Goal: Task Accomplishment & Management: Use online tool/utility

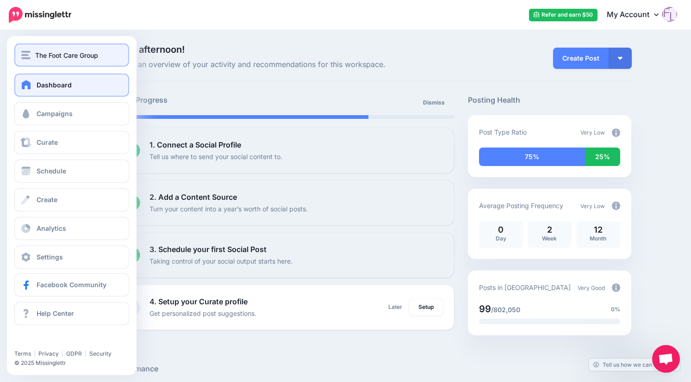
click at [76, 57] on span "The Foot Care Group" at bounding box center [66, 55] width 63 height 11
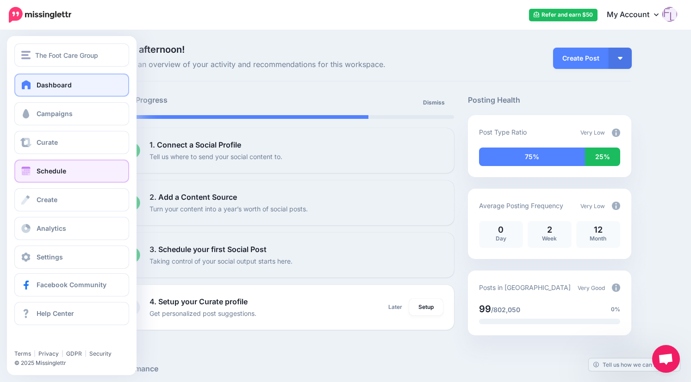
click at [55, 168] on span "Schedule" at bounding box center [52, 171] width 30 height 8
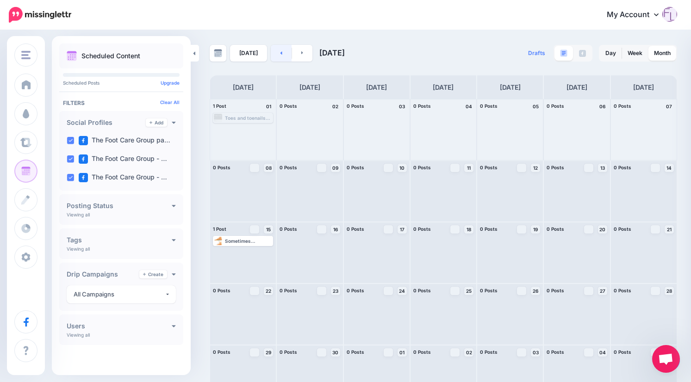
click at [280, 53] on icon at bounding box center [281, 52] width 2 height 3
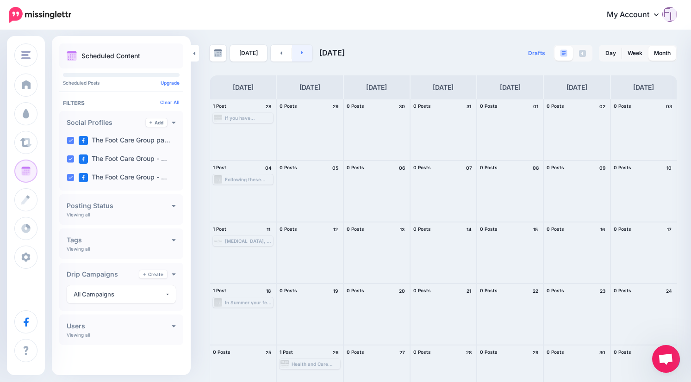
click at [301, 52] on icon at bounding box center [302, 53] width 2 height 6
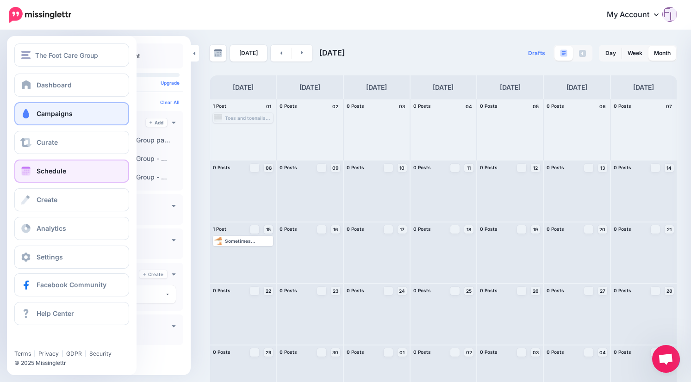
click at [47, 112] on span "Campaigns" at bounding box center [55, 114] width 36 height 8
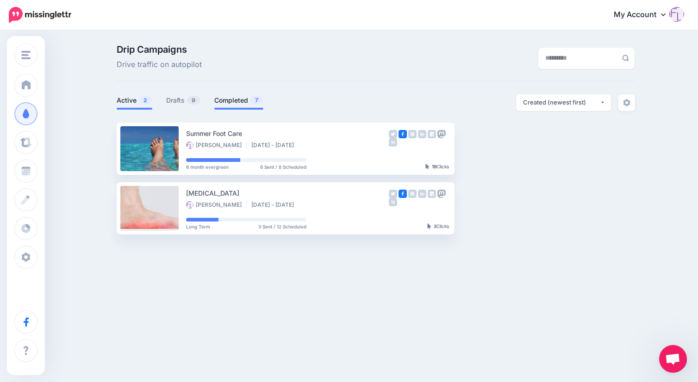
click at [235, 99] on link "Completed 7" at bounding box center [238, 100] width 49 height 11
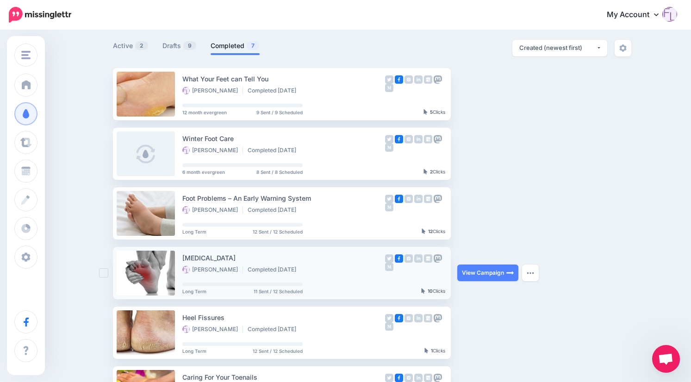
scroll to position [93, 0]
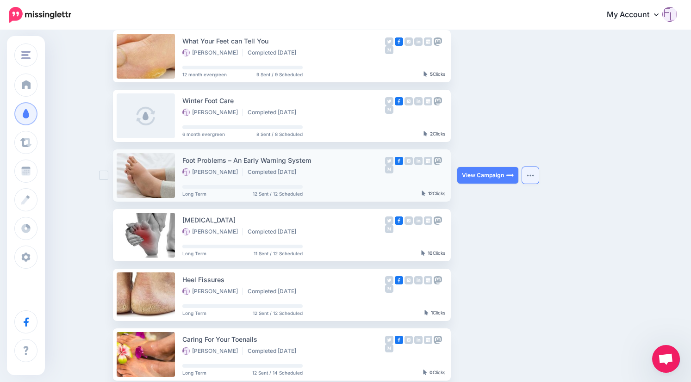
click at [533, 172] on button "button" at bounding box center [530, 175] width 17 height 17
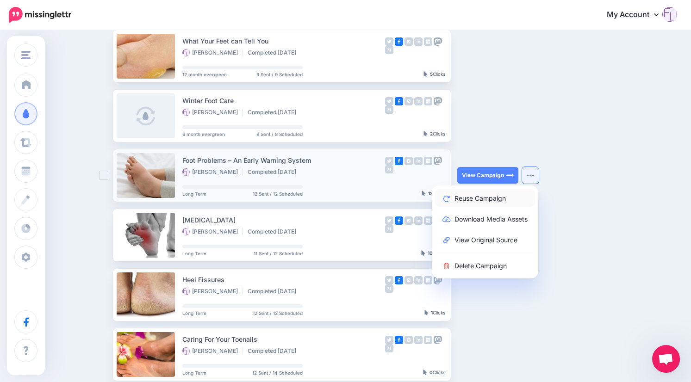
click at [495, 199] on link "Reuse Campaign" at bounding box center [484, 198] width 99 height 18
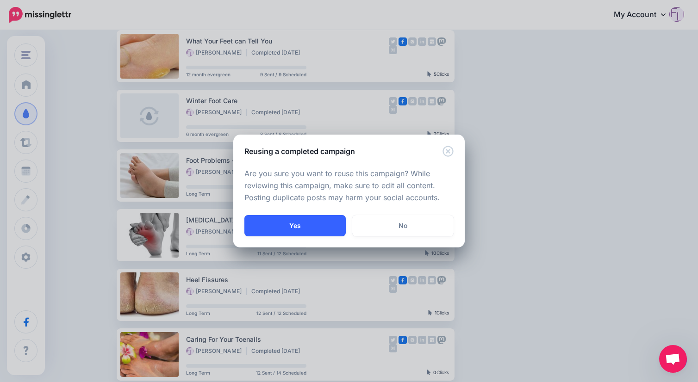
click at [305, 228] on button "Yes" at bounding box center [294, 225] width 101 height 21
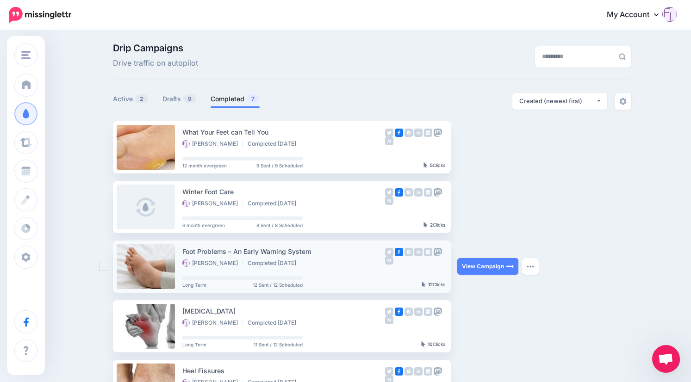
scroll to position [0, 0]
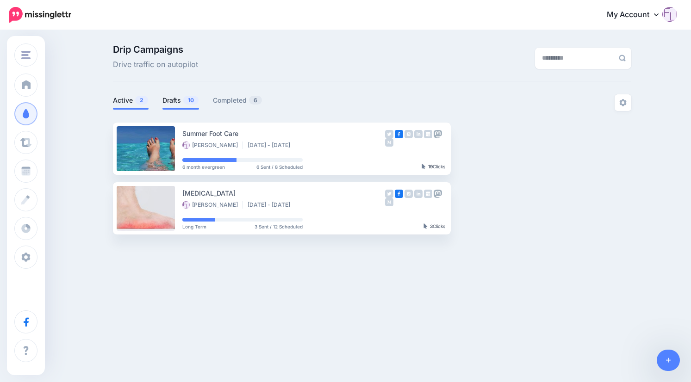
click at [173, 99] on link "Drafts 10" at bounding box center [180, 100] width 37 height 11
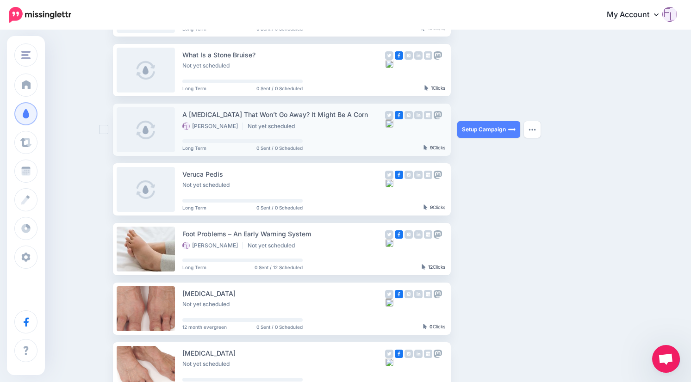
scroll to position [139, 0]
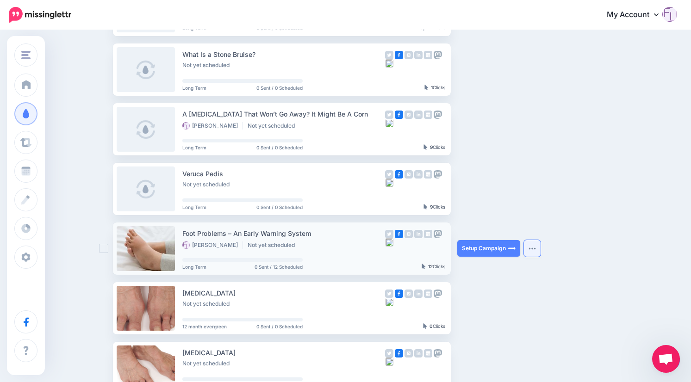
click at [536, 248] on img "button" at bounding box center [531, 248] width 7 height 3
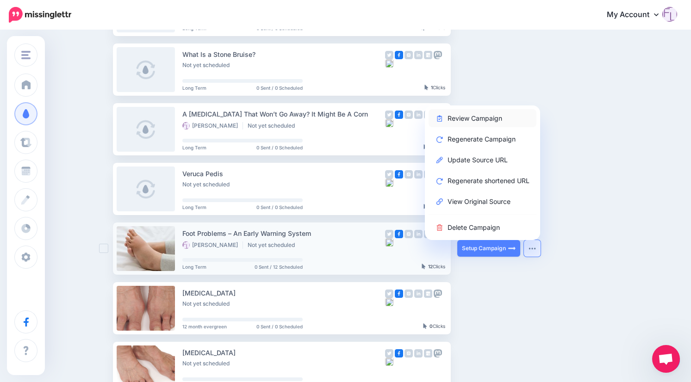
click at [490, 118] on link "Review Campaign" at bounding box center [482, 118] width 108 height 18
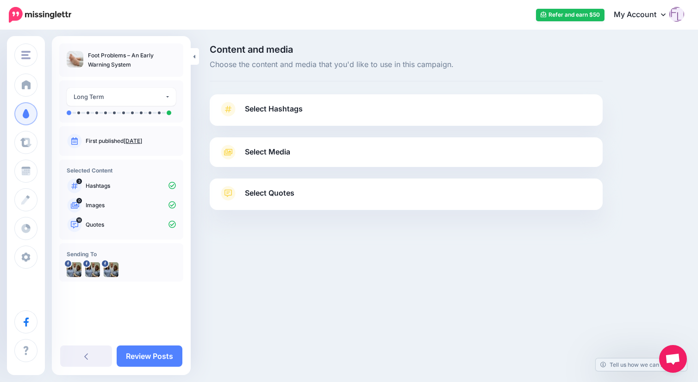
click at [279, 112] on span "Select Hashtags" at bounding box center [274, 109] width 58 height 12
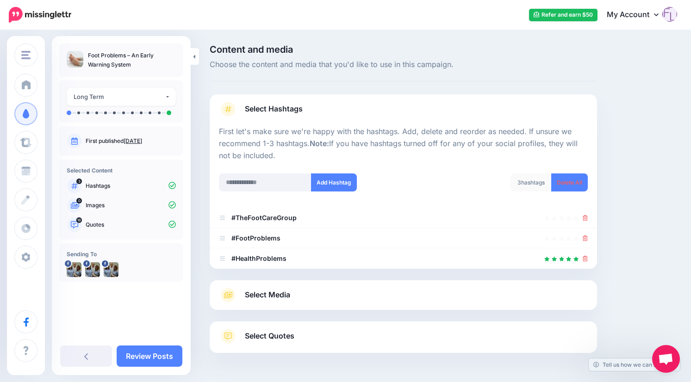
click at [273, 294] on span "Select Media" at bounding box center [267, 295] width 45 height 12
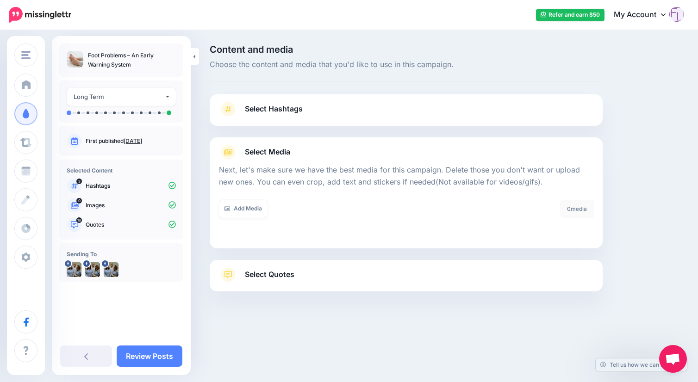
click at [250, 274] on span "Select Quotes" at bounding box center [270, 274] width 50 height 12
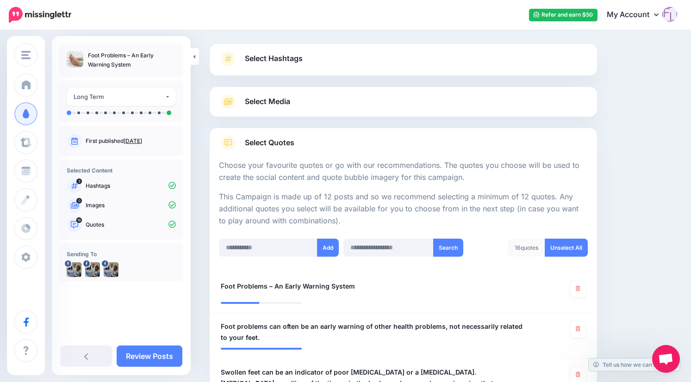
scroll to position [46, 0]
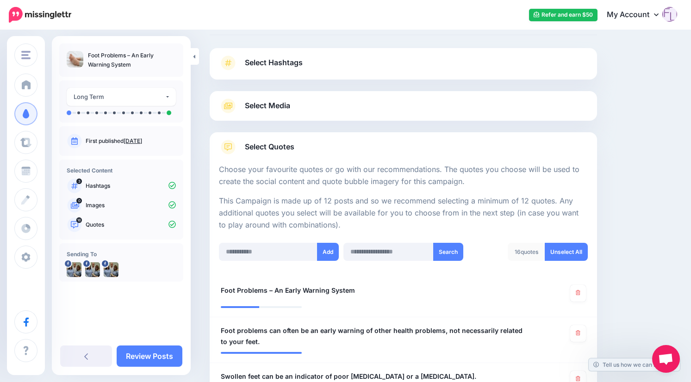
click at [251, 105] on span "Select Media" at bounding box center [267, 105] width 45 height 12
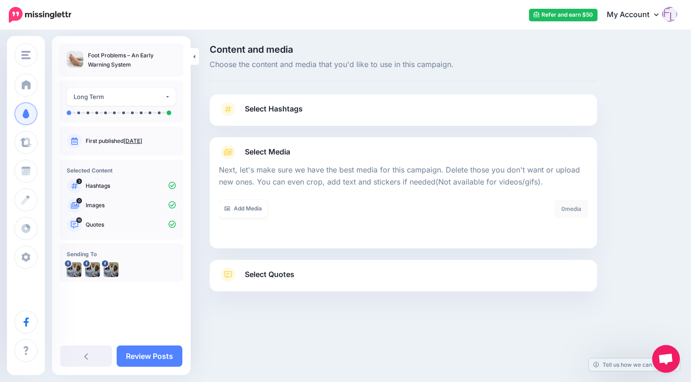
scroll to position [0, 0]
click at [248, 207] on link "Add Media" at bounding box center [243, 209] width 49 height 18
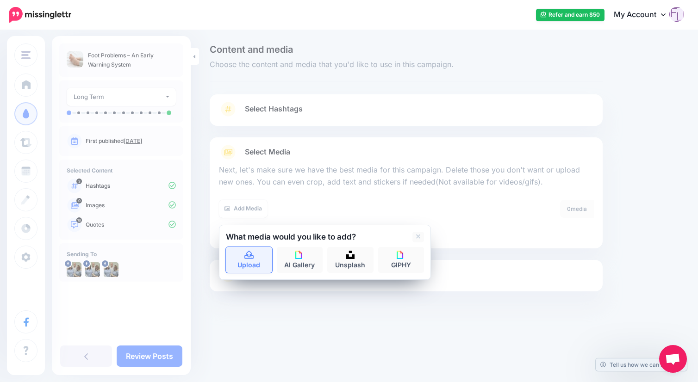
click at [252, 259] on icon at bounding box center [248, 255] width 9 height 8
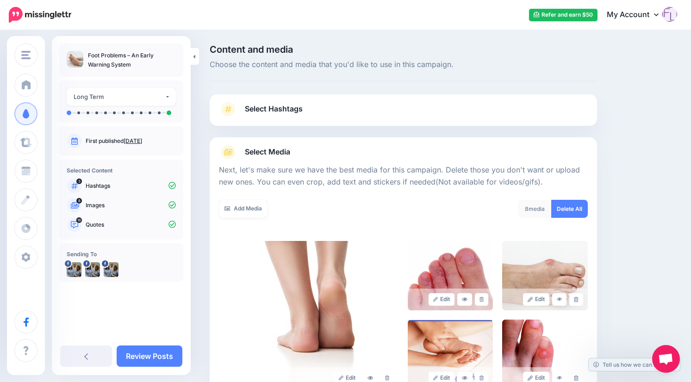
scroll to position [196, 0]
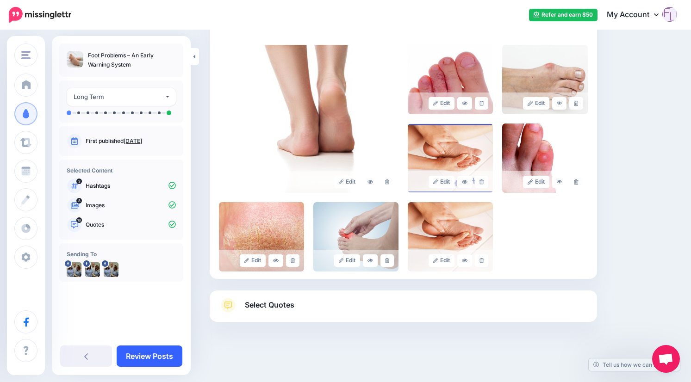
click at [136, 355] on link "Review Posts" at bounding box center [150, 356] width 66 height 21
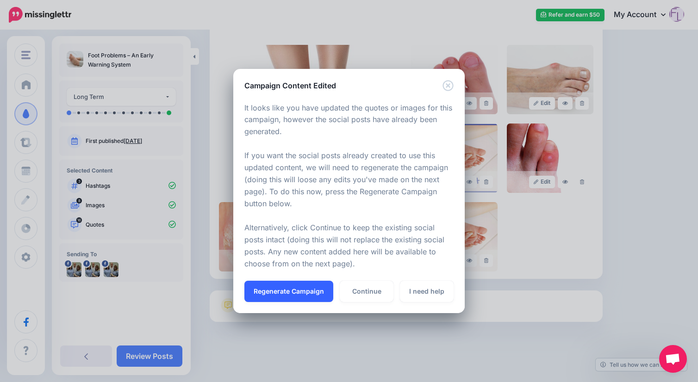
click at [313, 295] on button "Regenerate Campaign" at bounding box center [288, 291] width 89 height 21
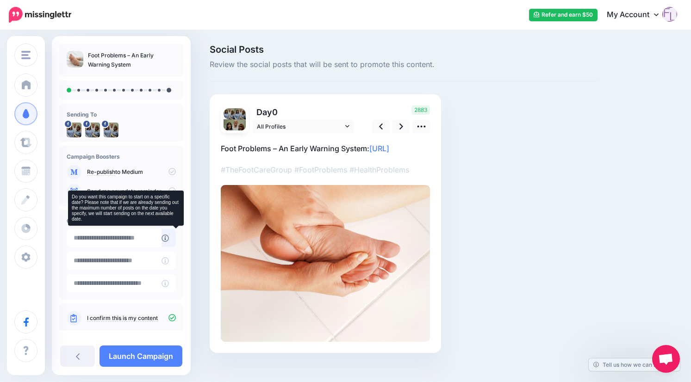
click at [169, 237] on icon at bounding box center [164, 238] width 7 height 7
click at [169, 238] on icon at bounding box center [164, 238] width 7 height 7
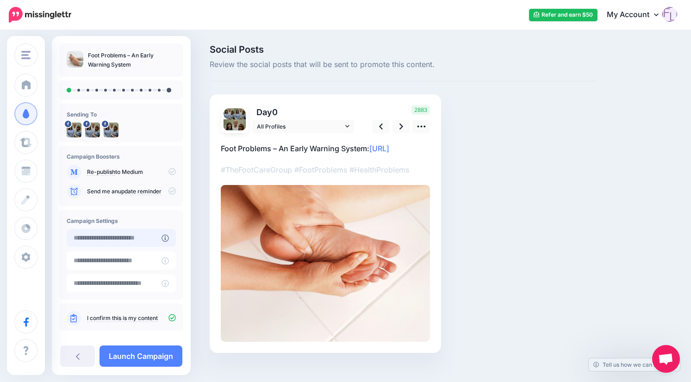
click at [129, 238] on input "text" at bounding box center [114, 238] width 95 height 18
type input "**********"
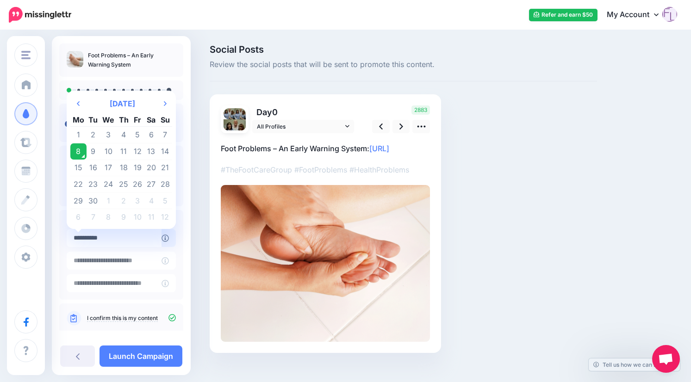
click at [78, 152] on td "8" at bounding box center [78, 151] width 16 height 17
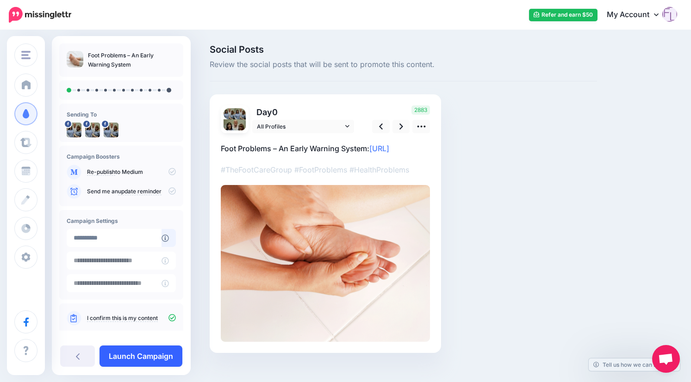
click at [149, 357] on link "Launch Campaign" at bounding box center [140, 356] width 83 height 21
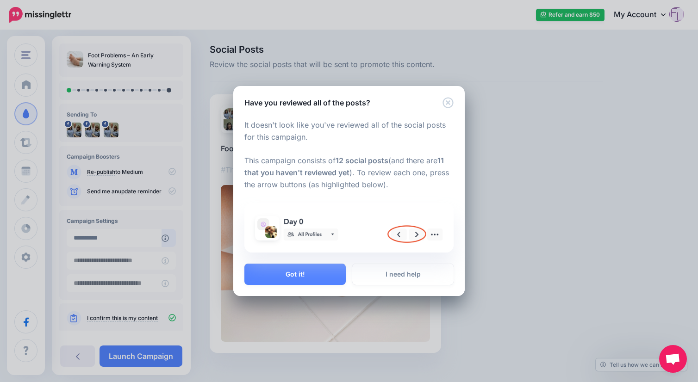
click at [417, 235] on img at bounding box center [349, 228] width 198 height 38
click at [448, 100] on icon "Close" at bounding box center [447, 102] width 11 height 11
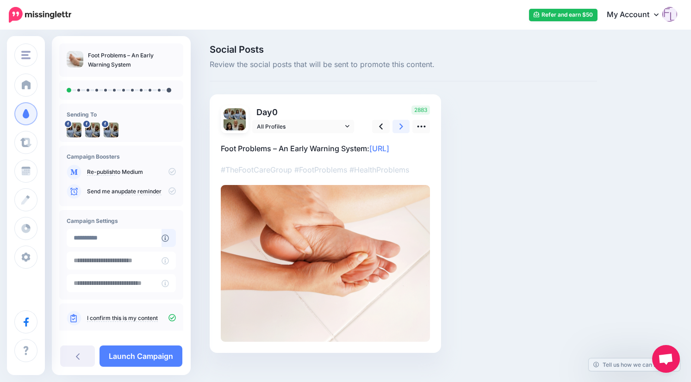
click at [398, 127] on link at bounding box center [401, 126] width 18 height 13
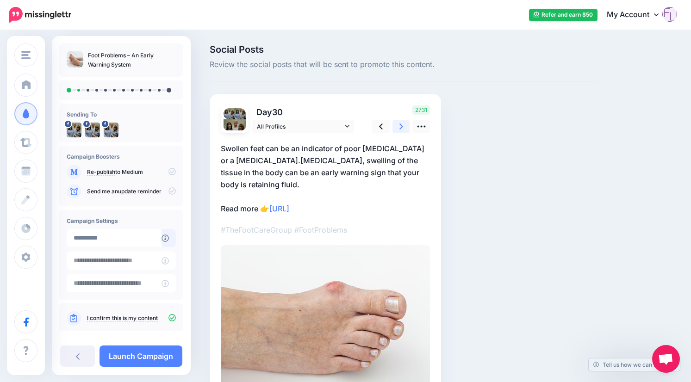
click at [398, 127] on link at bounding box center [401, 126] width 18 height 13
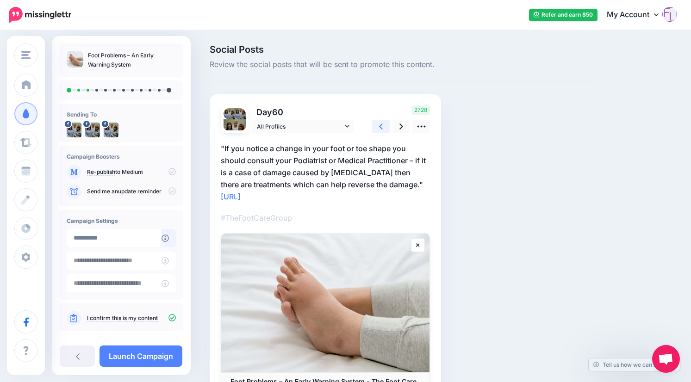
click at [380, 125] on icon at bounding box center [381, 127] width 4 height 10
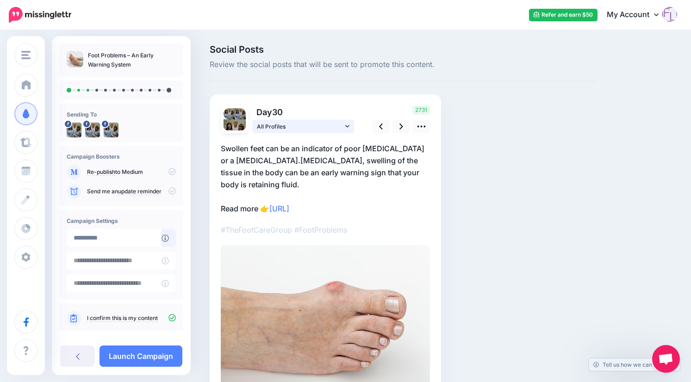
click at [347, 127] on icon at bounding box center [347, 126] width 4 height 2
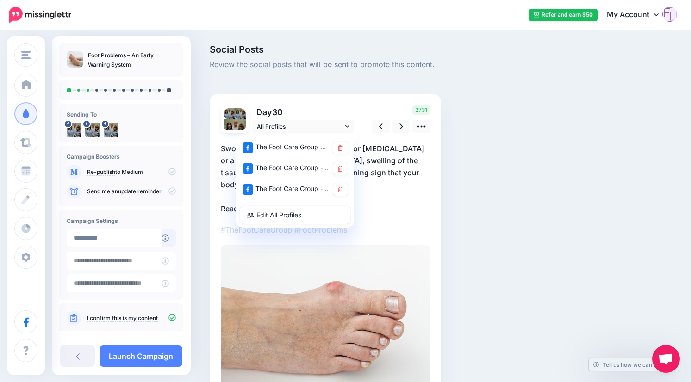
drag, startPoint x: 328, startPoint y: 114, endPoint x: 327, endPoint y: 109, distance: 5.2
click at [328, 114] on p "Day 30" at bounding box center [303, 111] width 103 height 13
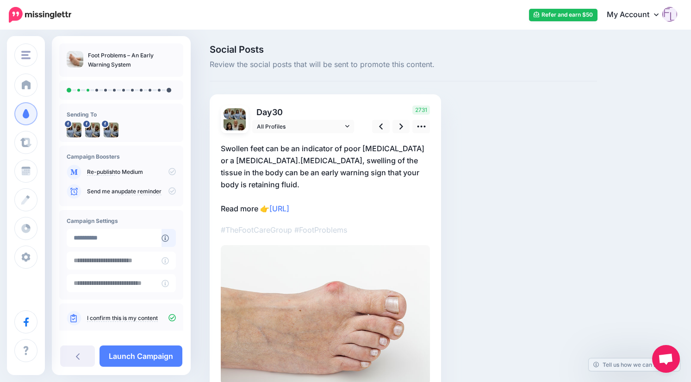
click at [327, 110] on p "Day 30" at bounding box center [303, 111] width 103 height 13
click at [421, 126] on icon at bounding box center [421, 127] width 8 height 2
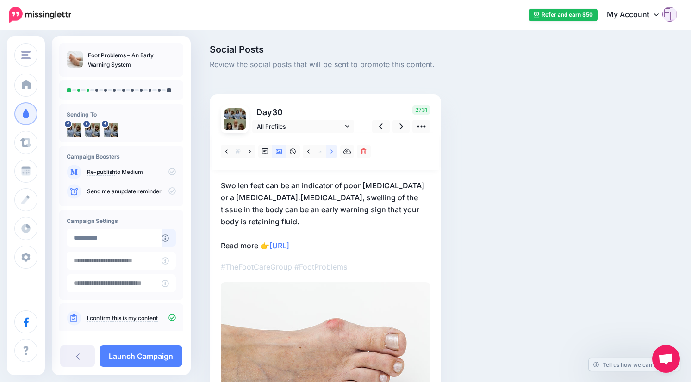
click at [330, 150] on icon at bounding box center [331, 152] width 2 height 6
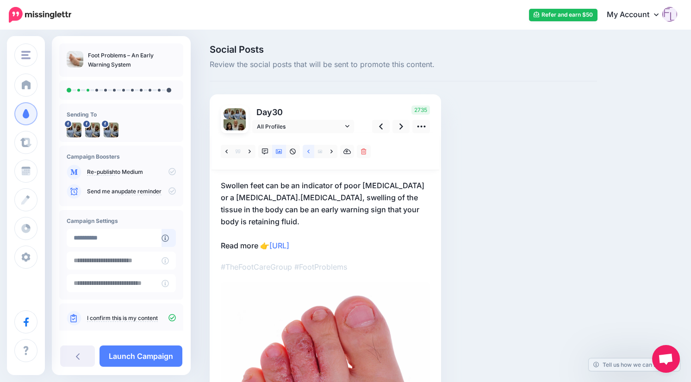
click at [307, 150] on icon at bounding box center [308, 152] width 2 height 6
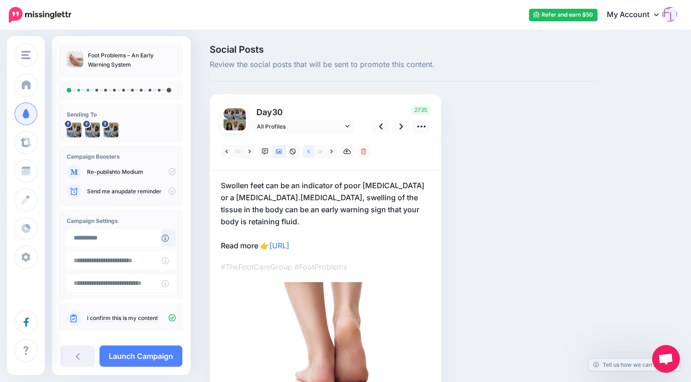
click at [307, 150] on icon at bounding box center [308, 152] width 2 height 6
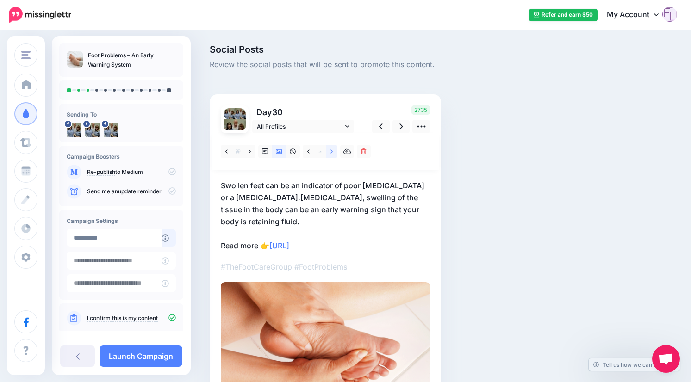
click at [329, 150] on link at bounding box center [332, 151] width 12 height 13
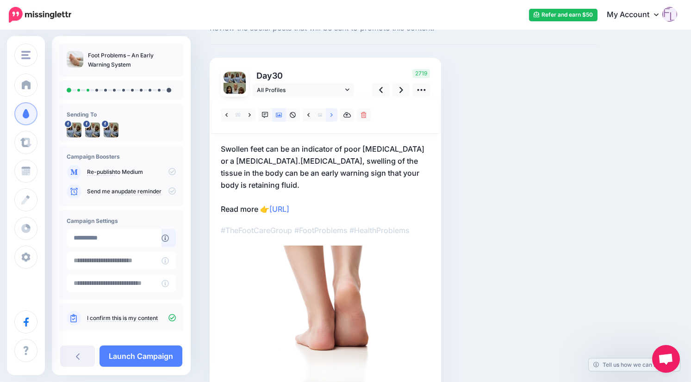
scroll to position [46, 0]
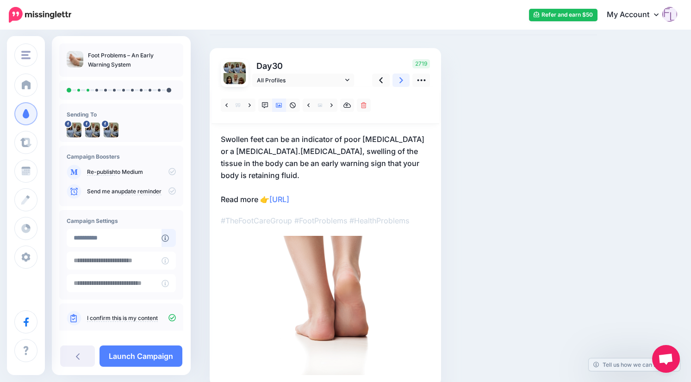
click at [398, 81] on link at bounding box center [401, 80] width 18 height 13
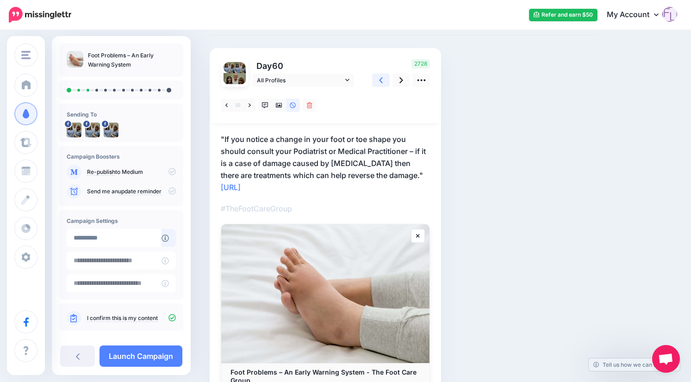
click at [381, 77] on icon at bounding box center [381, 80] width 4 height 10
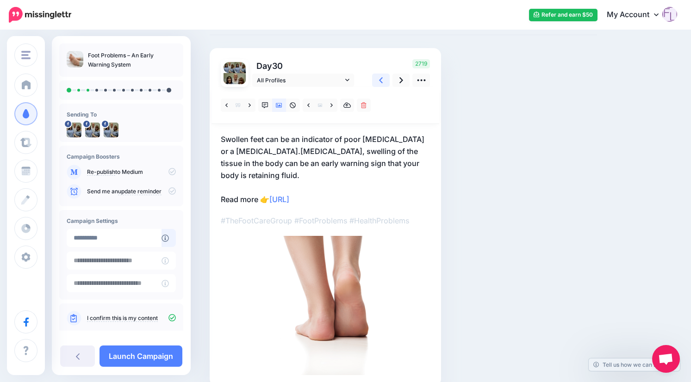
scroll to position [0, 0]
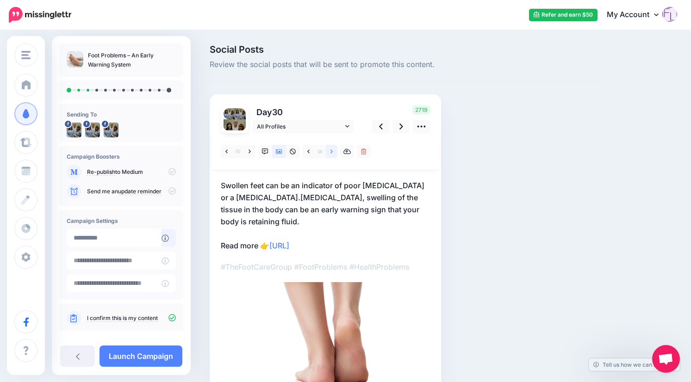
click at [328, 150] on link at bounding box center [332, 151] width 12 height 13
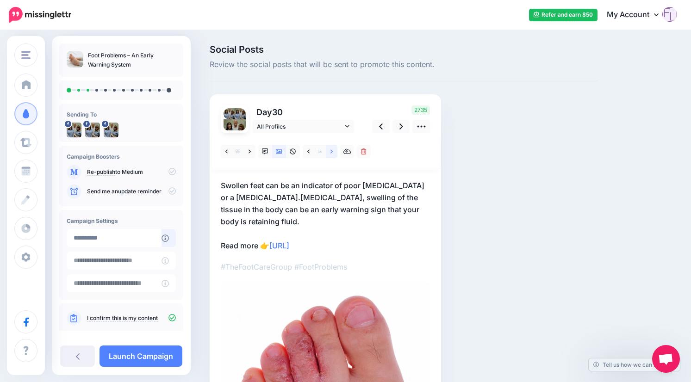
click at [328, 150] on link at bounding box center [332, 151] width 12 height 13
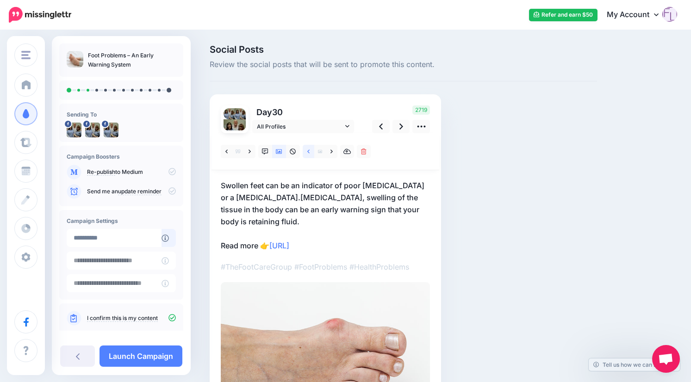
click at [308, 151] on icon at bounding box center [308, 151] width 2 height 4
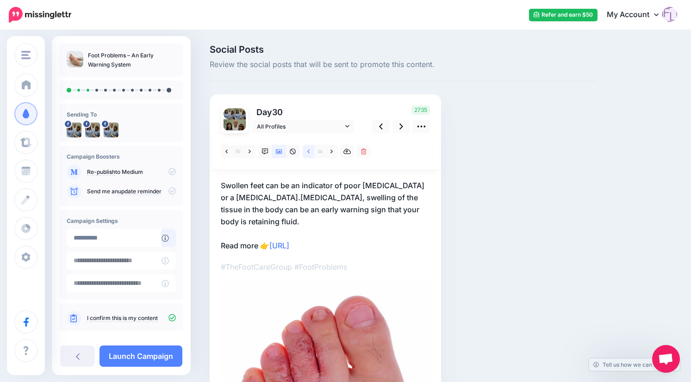
click at [308, 151] on icon at bounding box center [308, 152] width 2 height 6
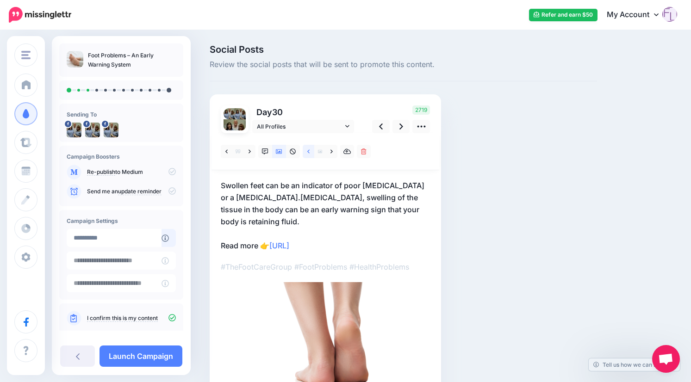
click at [308, 151] on icon at bounding box center [308, 152] width 2 height 6
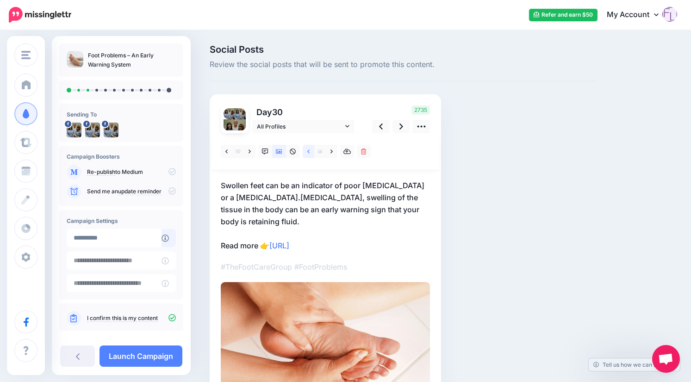
click at [308, 151] on icon at bounding box center [308, 152] width 2 height 6
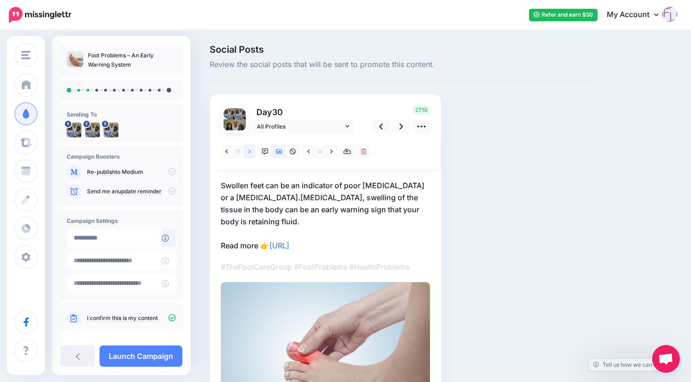
click at [248, 149] on icon at bounding box center [249, 152] width 2 height 6
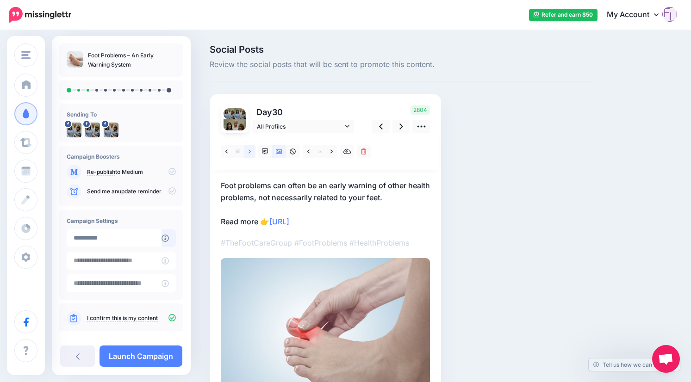
click at [248, 149] on icon at bounding box center [249, 152] width 2 height 6
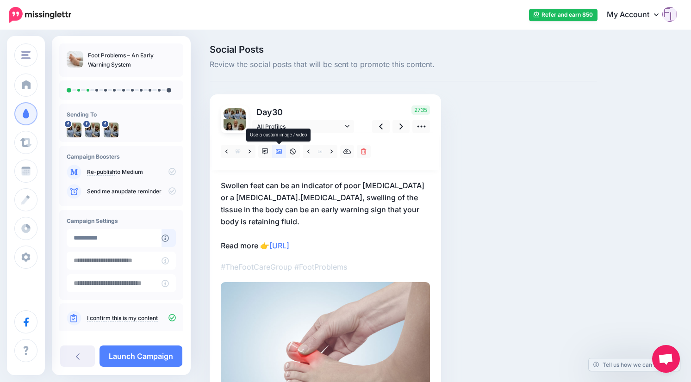
click at [280, 152] on icon at bounding box center [279, 151] width 6 height 5
click at [305, 149] on link at bounding box center [309, 151] width 12 height 13
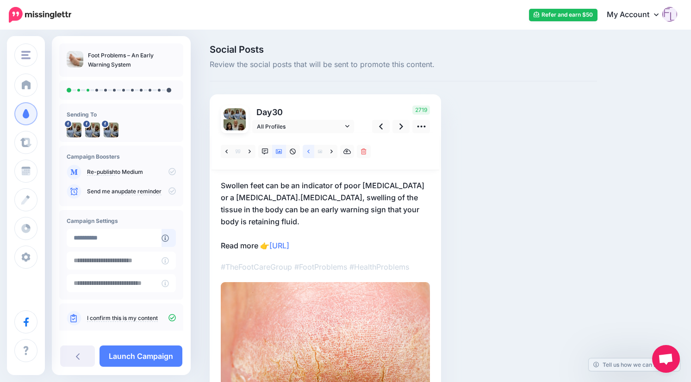
click at [308, 152] on icon at bounding box center [308, 151] width 2 height 4
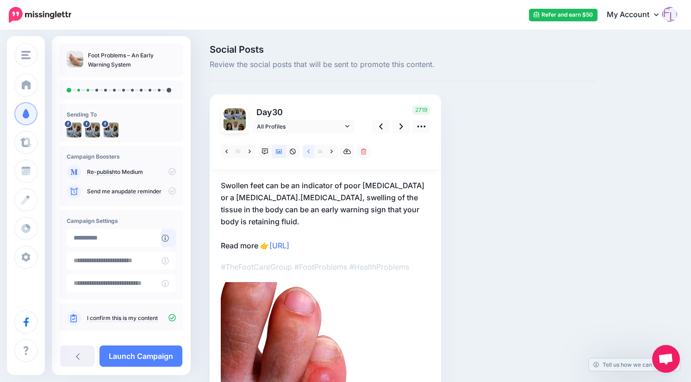
click at [308, 152] on icon at bounding box center [308, 151] width 2 height 4
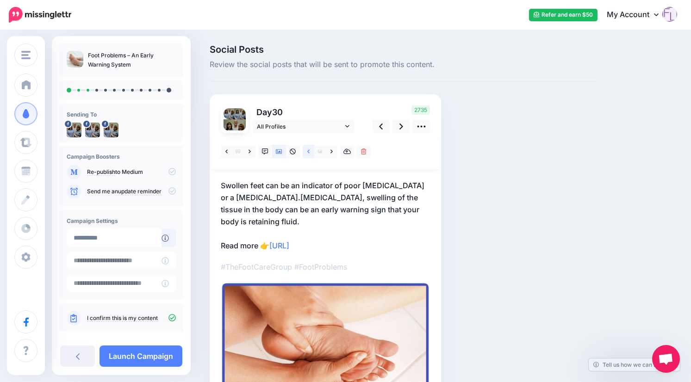
click at [308, 152] on icon at bounding box center [308, 151] width 2 height 4
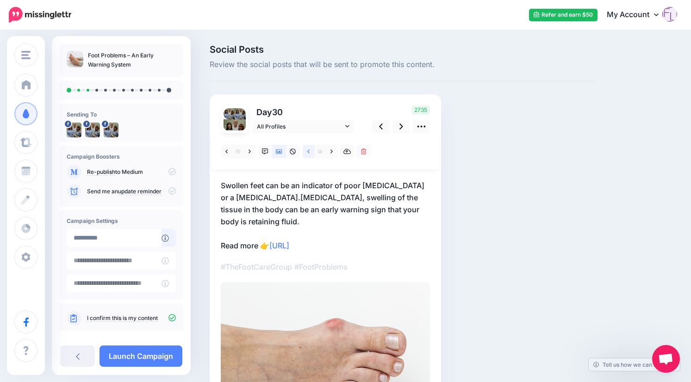
click at [307, 151] on icon at bounding box center [308, 152] width 2 height 6
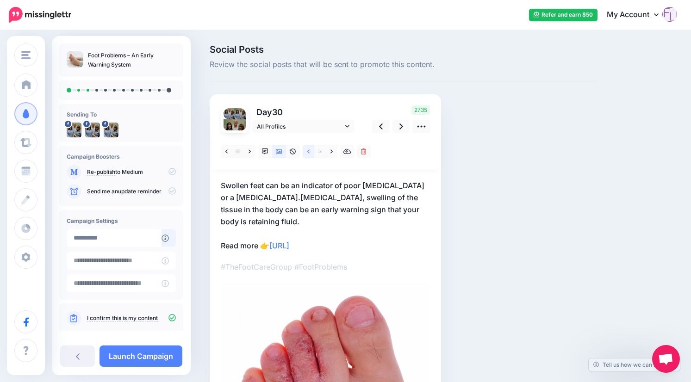
click at [307, 151] on icon at bounding box center [308, 152] width 2 height 6
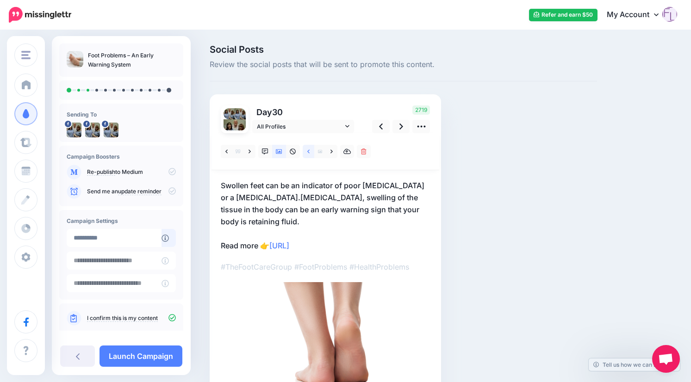
click at [307, 151] on icon at bounding box center [308, 152] width 2 height 6
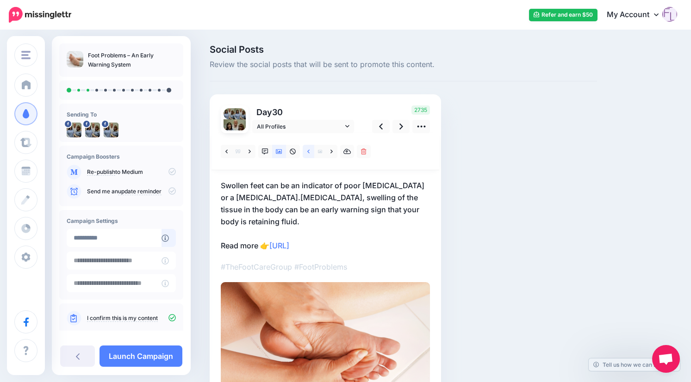
click at [307, 150] on icon at bounding box center [308, 152] width 2 height 6
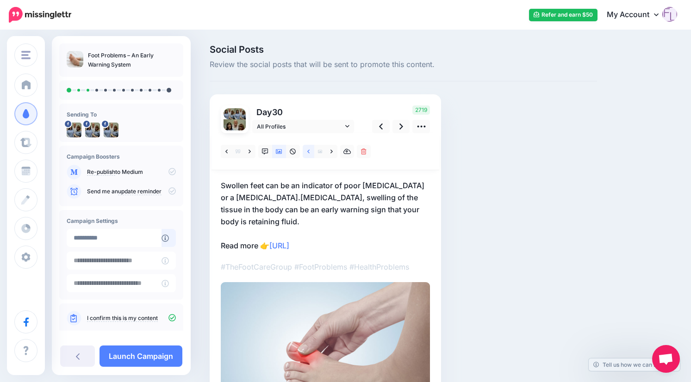
click at [307, 150] on icon at bounding box center [308, 152] width 2 height 6
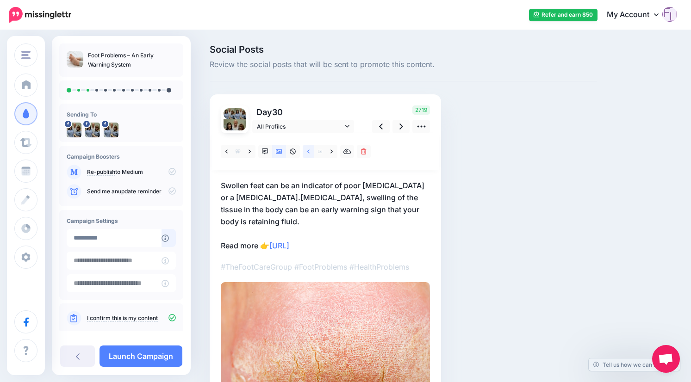
click at [307, 150] on icon at bounding box center [308, 152] width 2 height 6
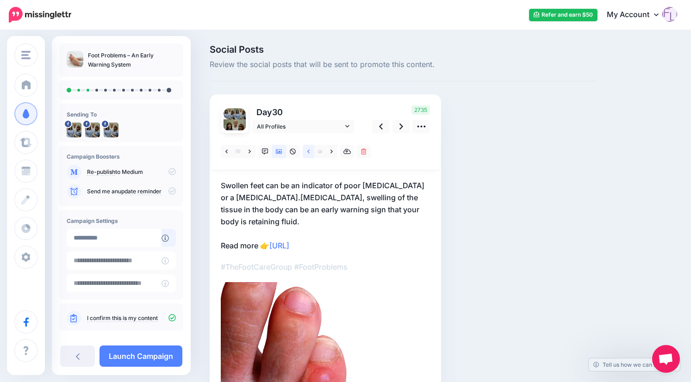
click at [307, 149] on icon at bounding box center [308, 152] width 2 height 6
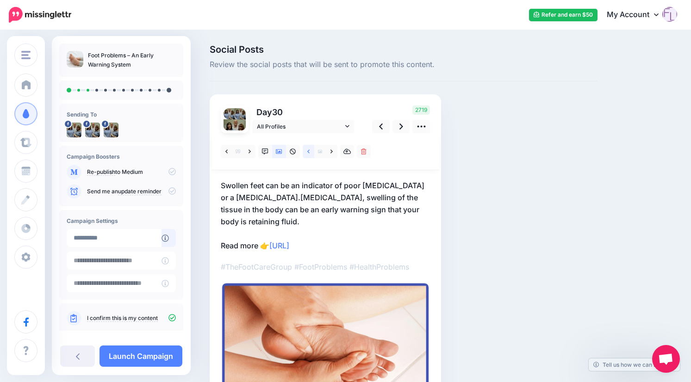
click at [307, 149] on icon at bounding box center [308, 152] width 2 height 6
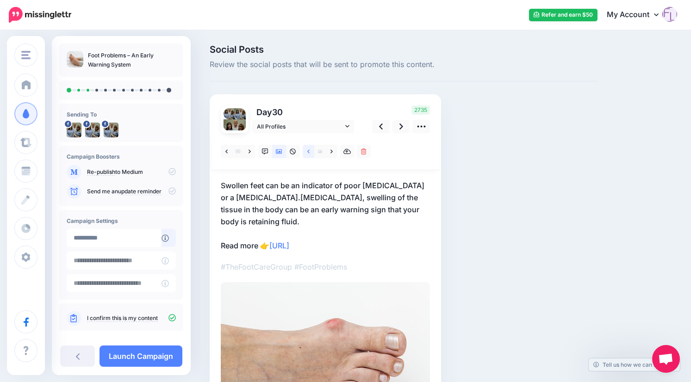
click at [307, 149] on icon at bounding box center [308, 152] width 2 height 6
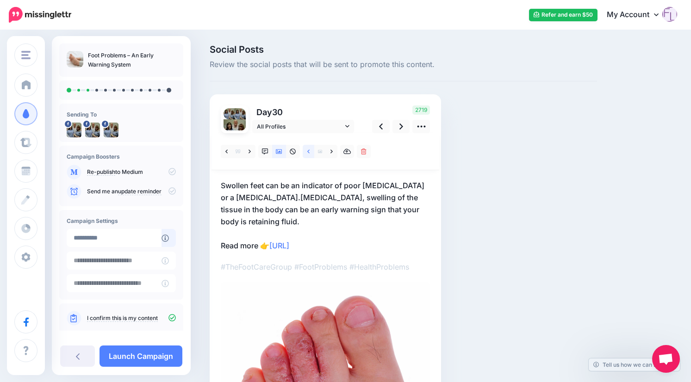
click at [306, 149] on link at bounding box center [309, 151] width 12 height 13
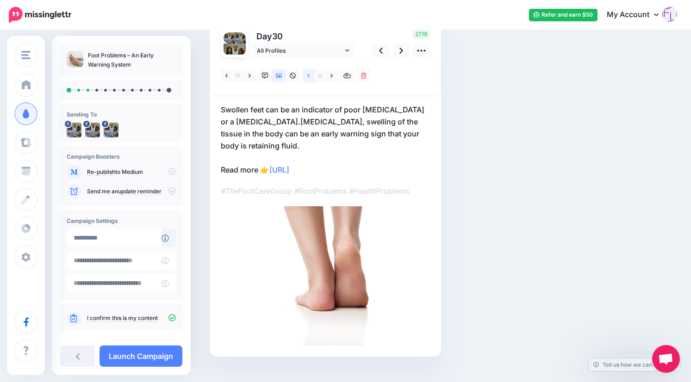
scroll to position [92, 0]
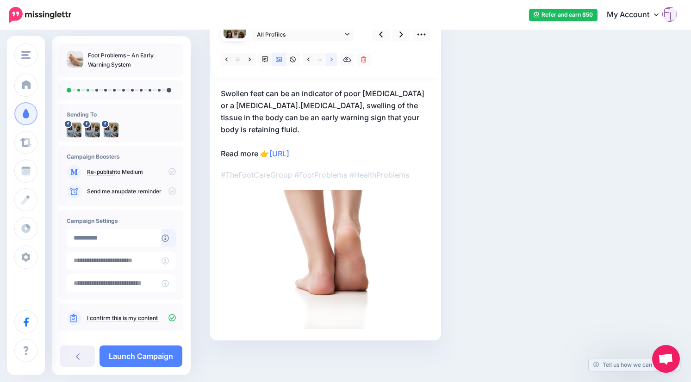
click at [332, 60] on icon at bounding box center [331, 59] width 2 height 6
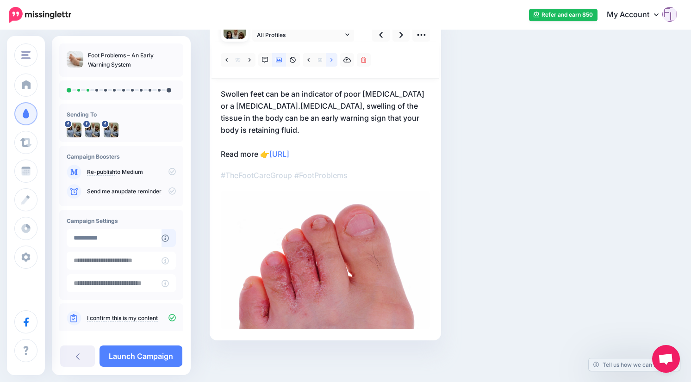
click at [332, 60] on icon at bounding box center [331, 60] width 2 height 4
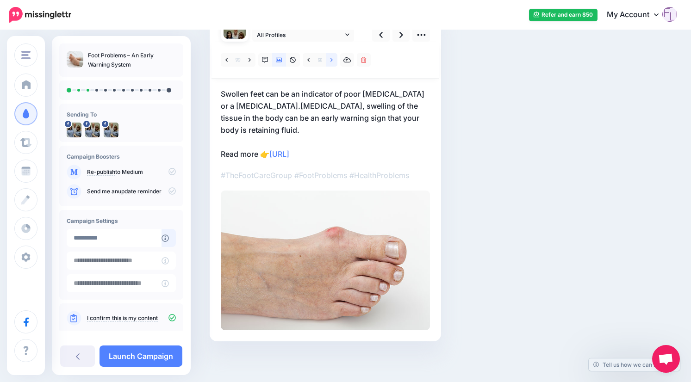
scroll to position [92, 0]
click at [332, 60] on icon at bounding box center [331, 59] width 2 height 6
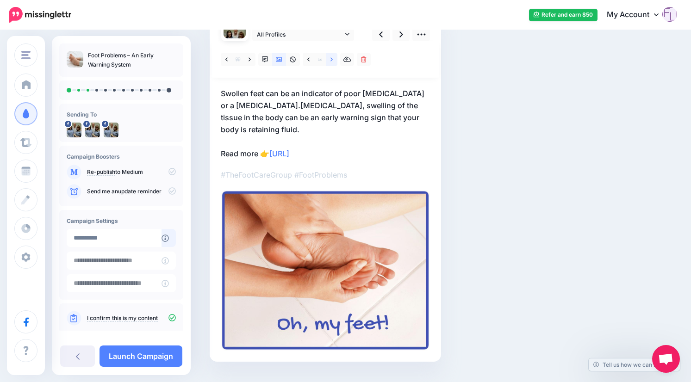
click at [332, 60] on icon at bounding box center [331, 59] width 2 height 6
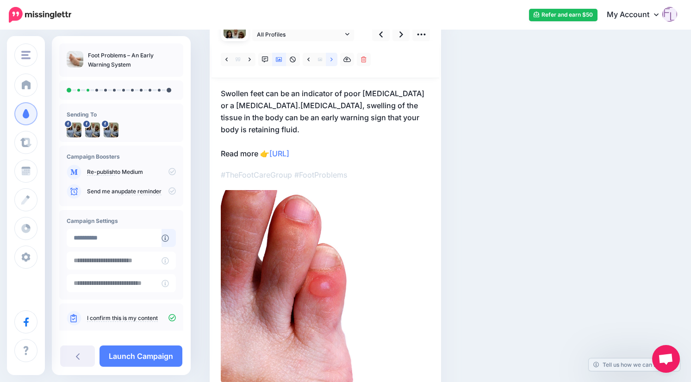
click at [332, 60] on icon at bounding box center [331, 59] width 2 height 6
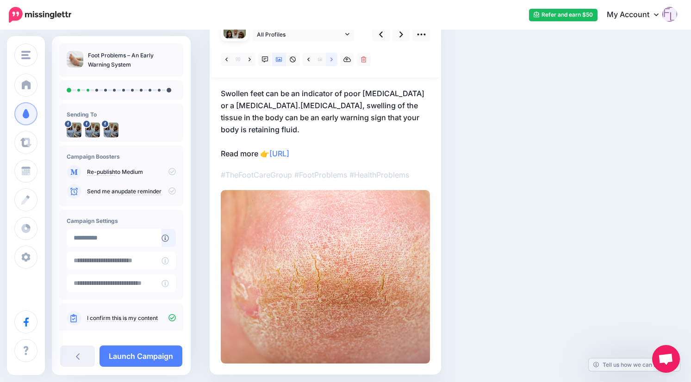
click at [332, 60] on icon at bounding box center [331, 59] width 2 height 6
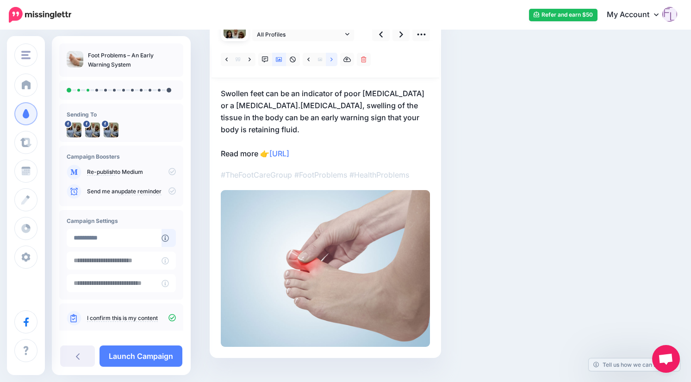
click at [332, 60] on icon at bounding box center [331, 59] width 2 height 6
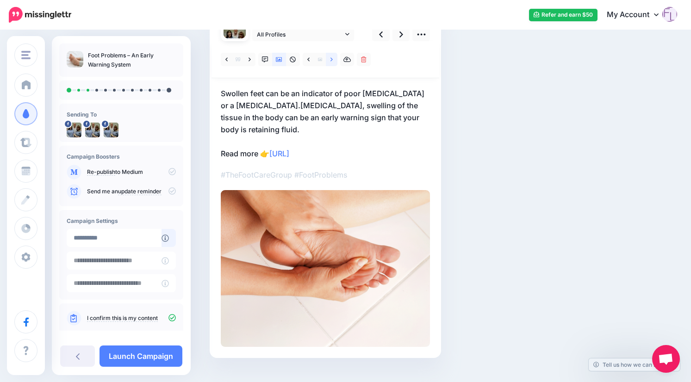
click at [332, 60] on icon at bounding box center [331, 59] width 2 height 6
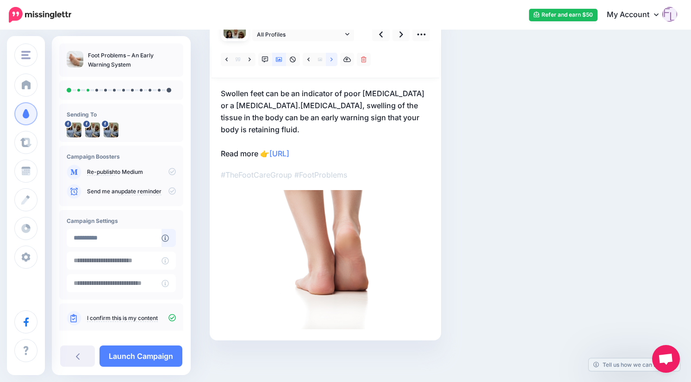
click at [332, 60] on icon at bounding box center [331, 59] width 2 height 6
click at [332, 60] on icon at bounding box center [331, 60] width 2 height 6
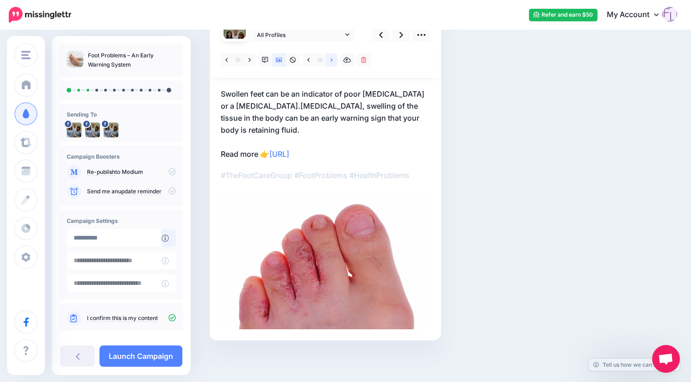
click at [332, 60] on icon at bounding box center [331, 60] width 2 height 6
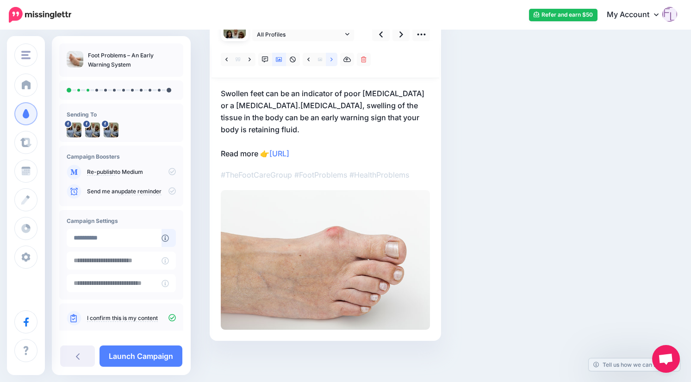
click at [332, 60] on icon at bounding box center [331, 59] width 2 height 6
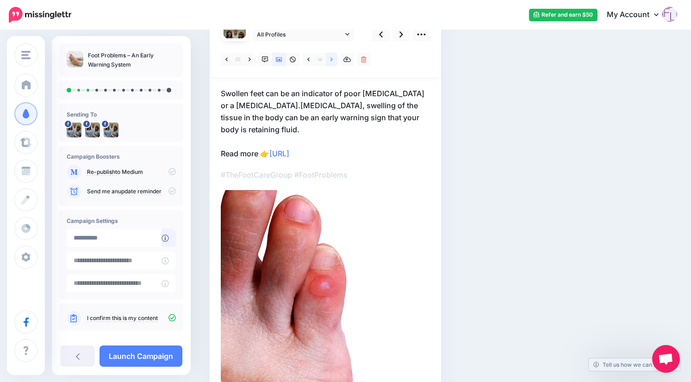
click at [332, 60] on icon at bounding box center [331, 59] width 2 height 6
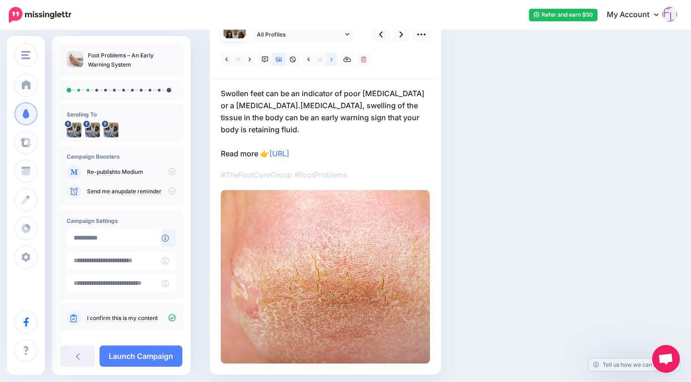
click at [332, 60] on icon at bounding box center [331, 59] width 2 height 6
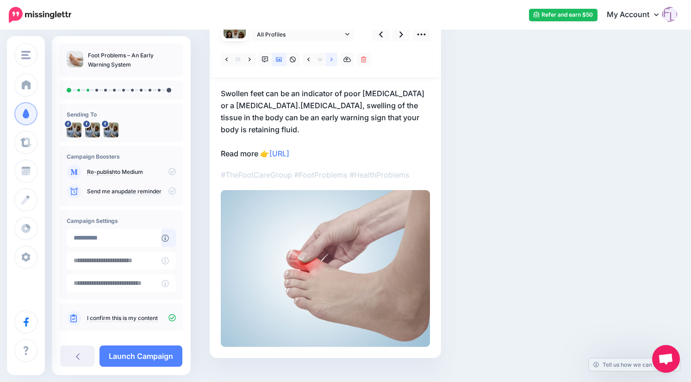
click at [332, 60] on icon at bounding box center [331, 59] width 2 height 6
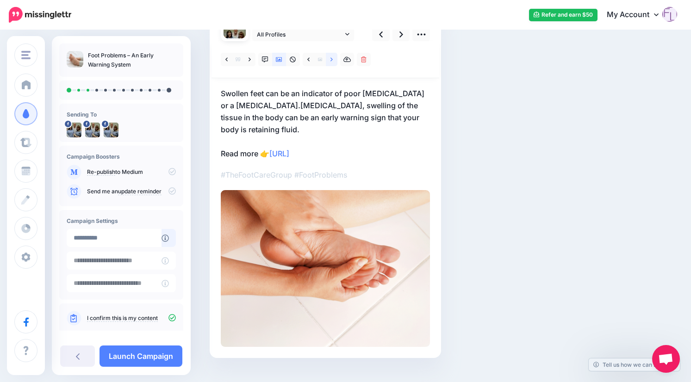
click at [332, 60] on icon at bounding box center [331, 59] width 2 height 6
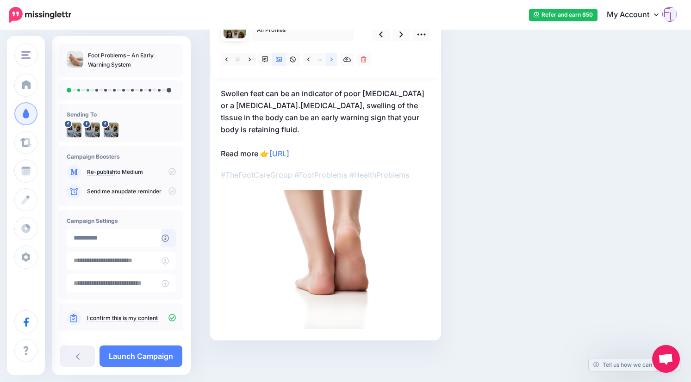
click at [332, 60] on icon at bounding box center [331, 59] width 2 height 6
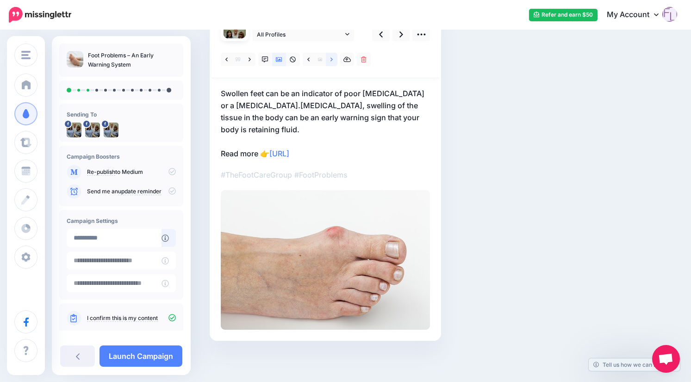
click at [332, 60] on icon at bounding box center [331, 59] width 2 height 6
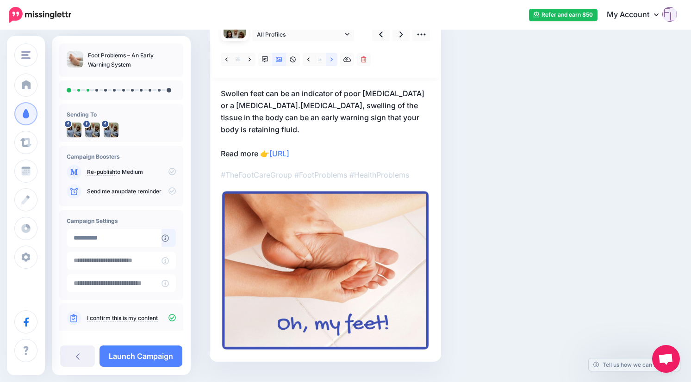
click at [332, 59] on icon at bounding box center [331, 59] width 2 height 6
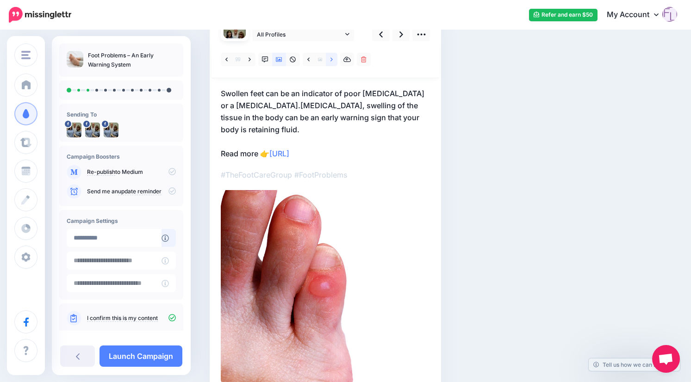
click at [332, 59] on icon at bounding box center [331, 59] width 2 height 6
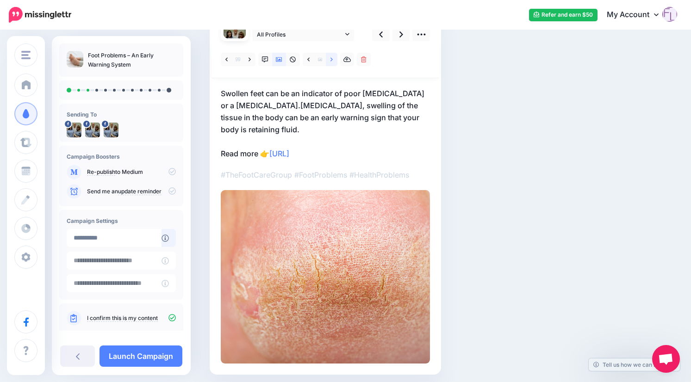
click at [332, 59] on icon at bounding box center [331, 59] width 2 height 6
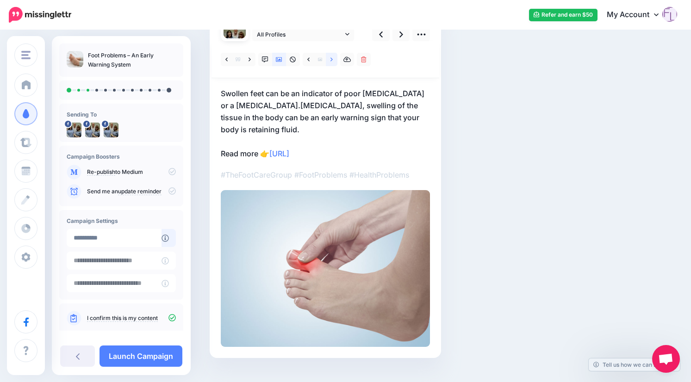
click at [332, 59] on icon at bounding box center [331, 59] width 2 height 6
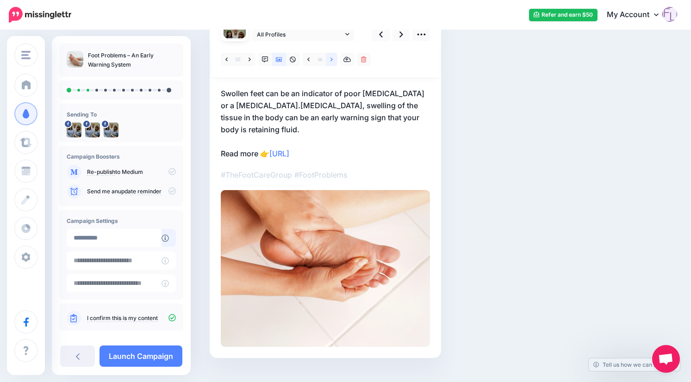
click at [332, 59] on icon at bounding box center [331, 59] width 2 height 6
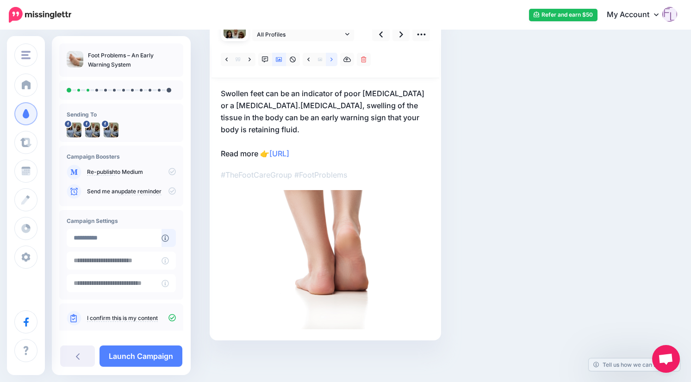
click at [332, 59] on icon at bounding box center [331, 59] width 2 height 6
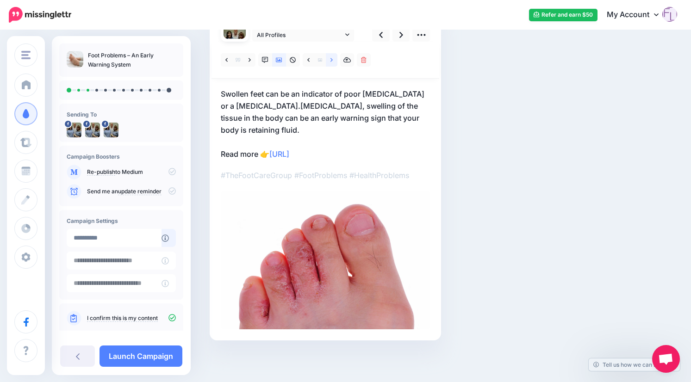
click at [332, 58] on icon at bounding box center [331, 60] width 2 height 6
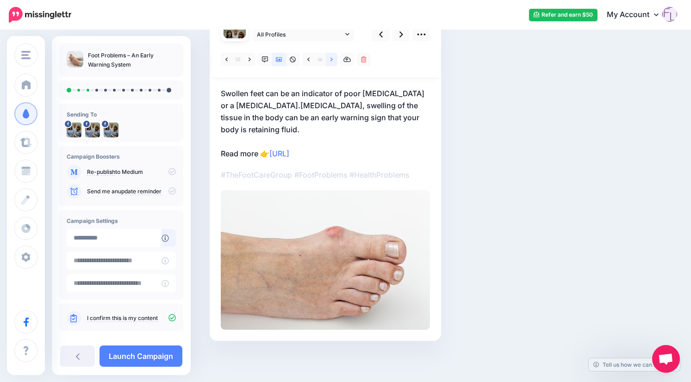
click at [332, 58] on icon at bounding box center [331, 59] width 2 height 6
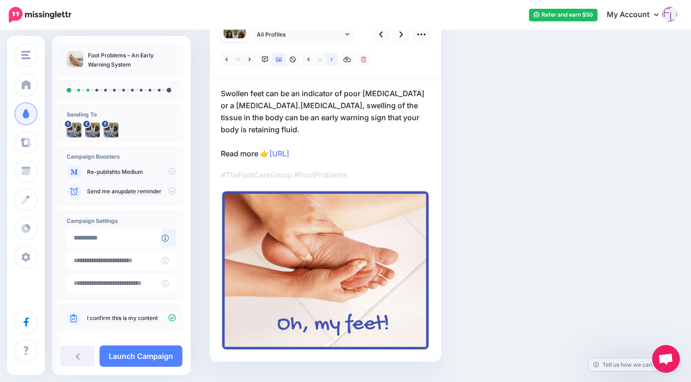
click at [332, 58] on icon at bounding box center [331, 59] width 2 height 6
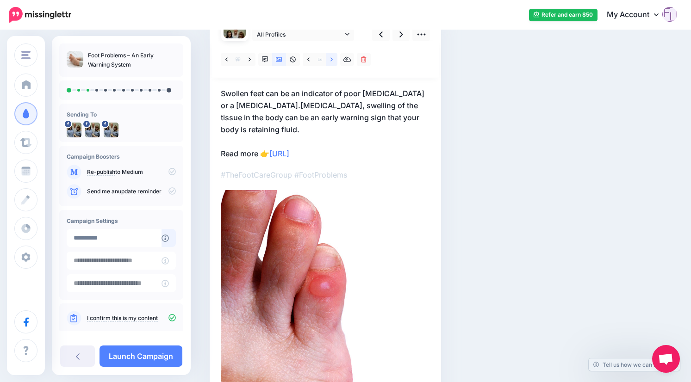
click at [332, 58] on icon at bounding box center [331, 59] width 2 height 6
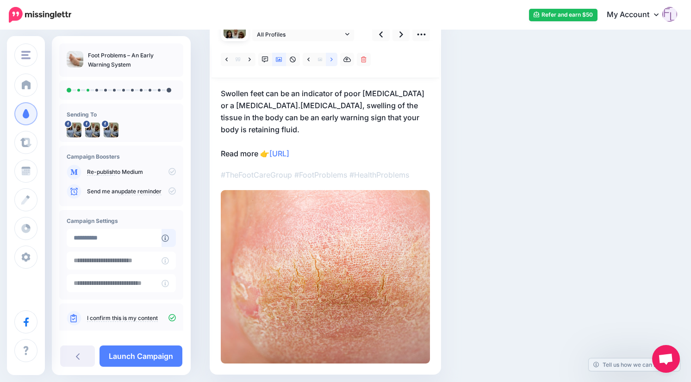
click at [332, 58] on icon at bounding box center [331, 59] width 2 height 6
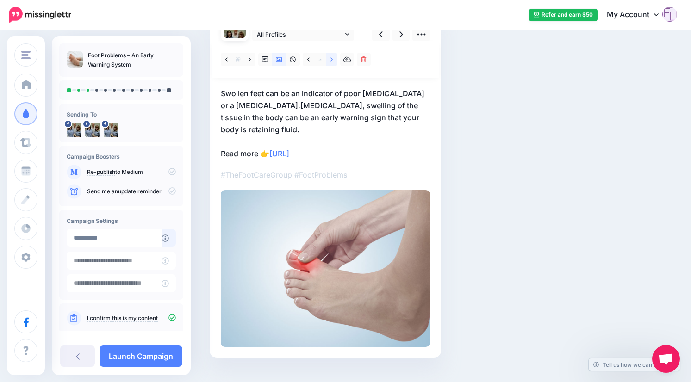
click at [332, 58] on icon at bounding box center [331, 59] width 2 height 6
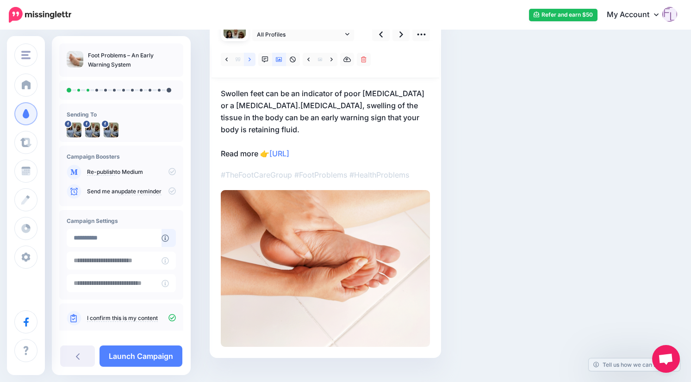
click at [249, 57] on icon at bounding box center [249, 59] width 2 height 6
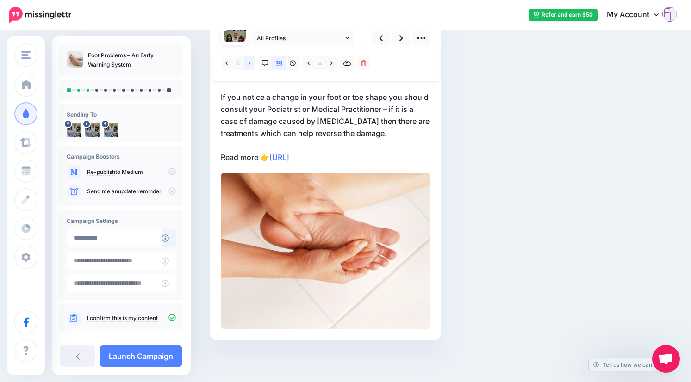
click at [249, 57] on link at bounding box center [250, 62] width 12 height 13
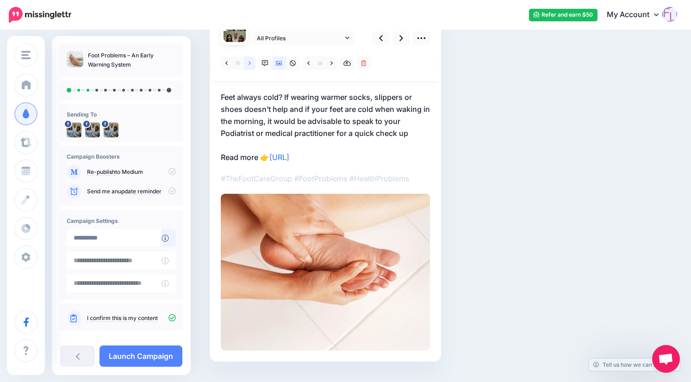
scroll to position [92, 0]
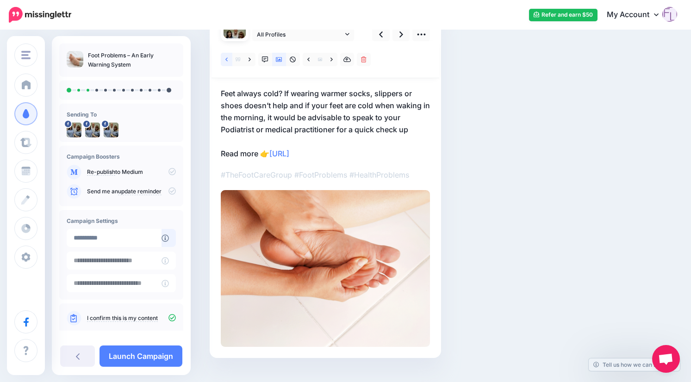
click at [225, 60] on icon at bounding box center [226, 59] width 2 height 6
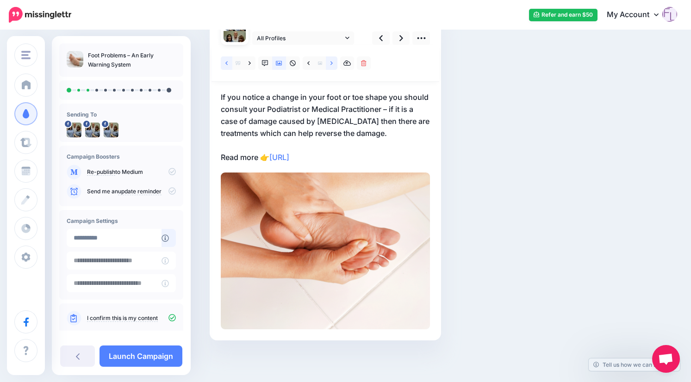
scroll to position [88, 0]
click at [331, 61] on icon at bounding box center [331, 63] width 2 height 6
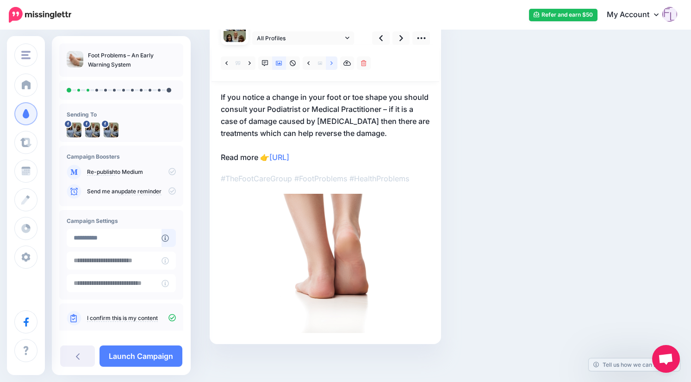
click at [331, 61] on icon at bounding box center [331, 63] width 2 height 6
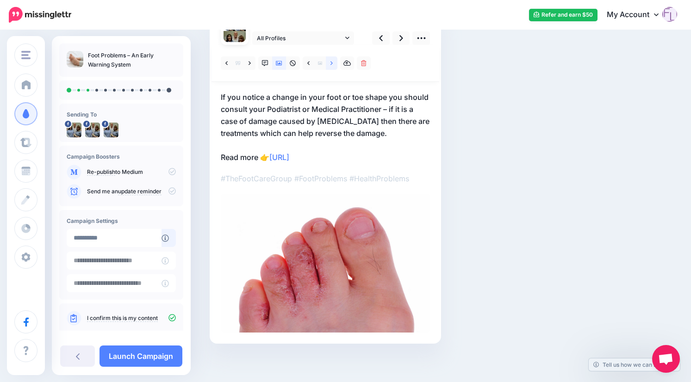
click at [331, 61] on icon at bounding box center [331, 63] width 2 height 6
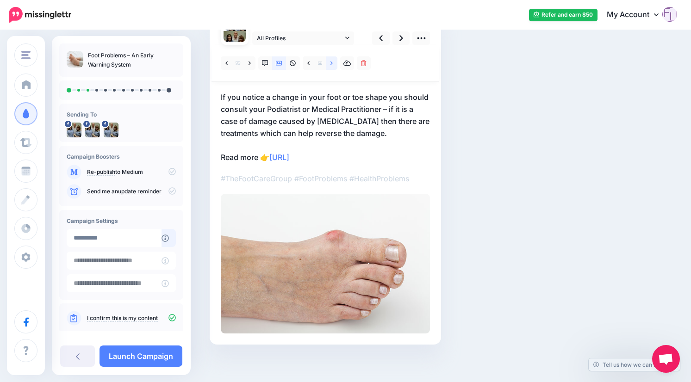
click at [331, 61] on icon at bounding box center [331, 63] width 2 height 6
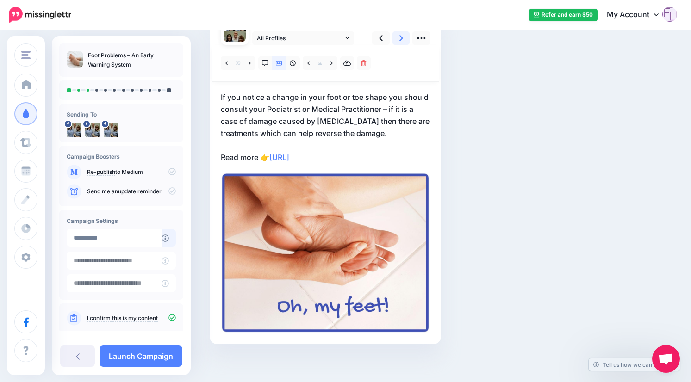
click at [400, 39] on icon at bounding box center [401, 38] width 4 height 10
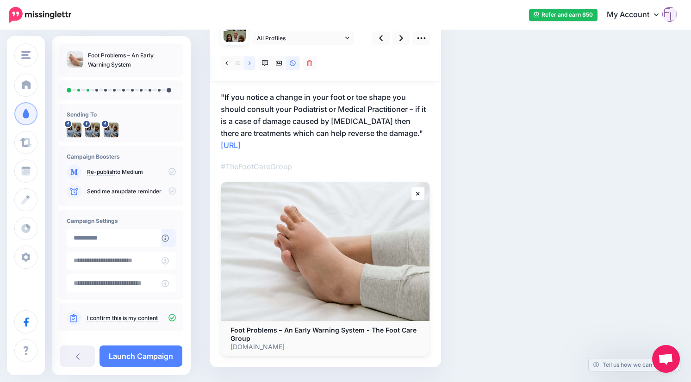
click at [250, 62] on icon at bounding box center [249, 63] width 2 height 6
click at [226, 63] on icon at bounding box center [226, 63] width 2 height 4
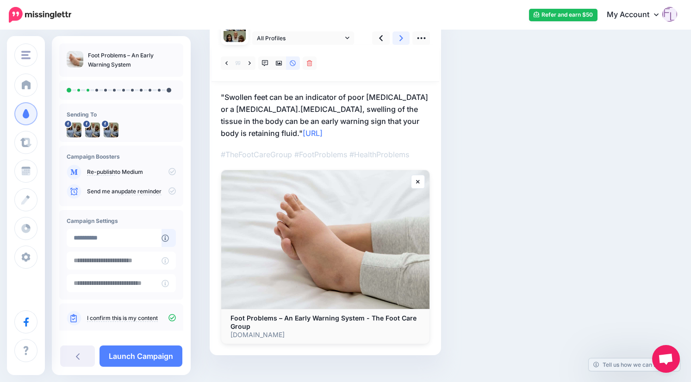
click at [400, 38] on icon at bounding box center [401, 38] width 4 height 10
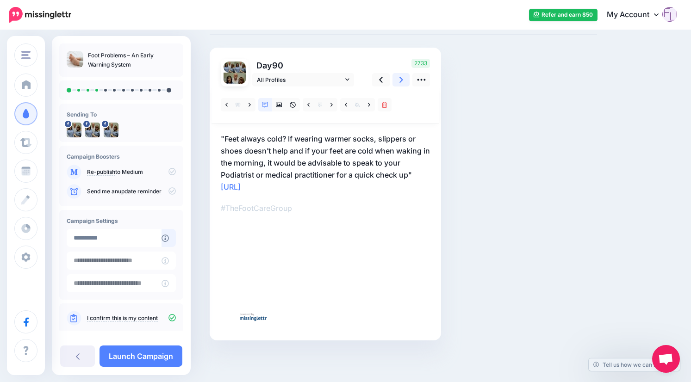
scroll to position [47, 0]
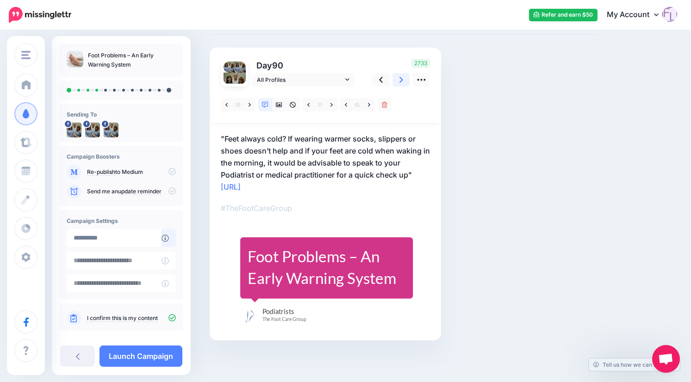
click at [403, 79] on link at bounding box center [401, 79] width 18 height 13
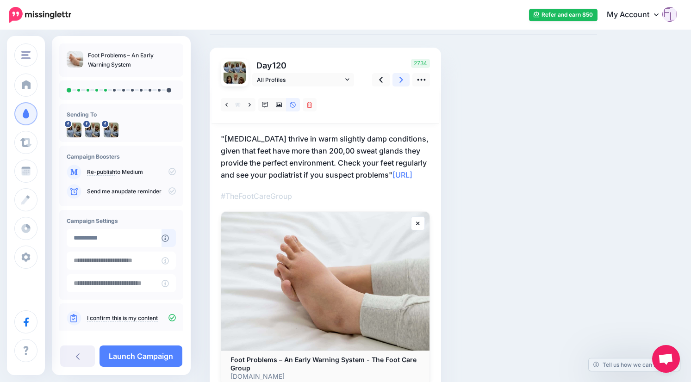
scroll to position [88, 0]
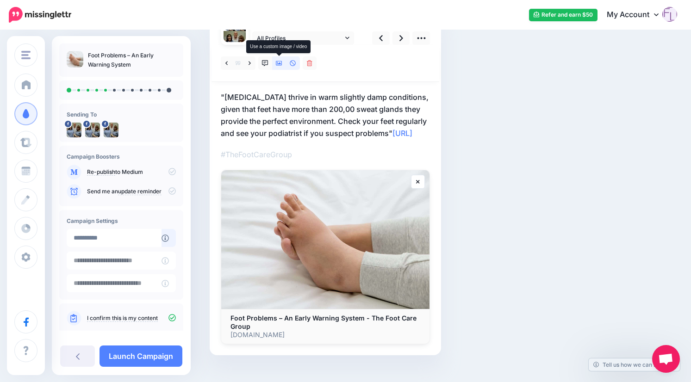
click at [282, 62] on link at bounding box center [279, 62] width 14 height 13
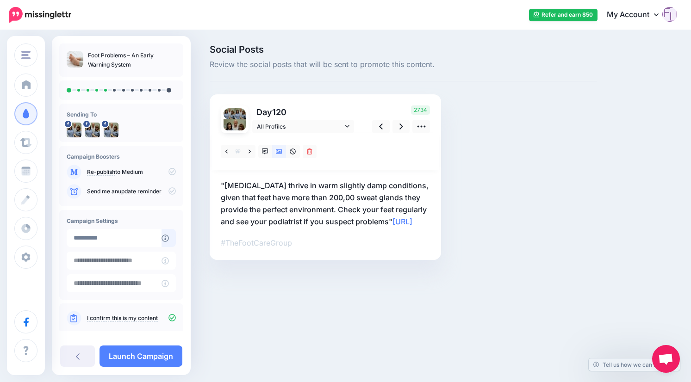
scroll to position [0, 0]
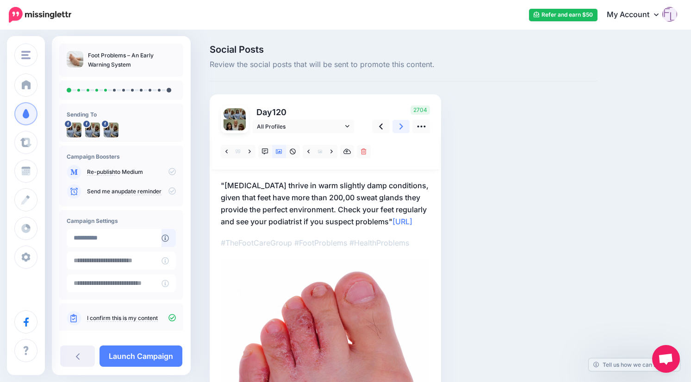
click at [401, 124] on icon at bounding box center [401, 127] width 4 height 10
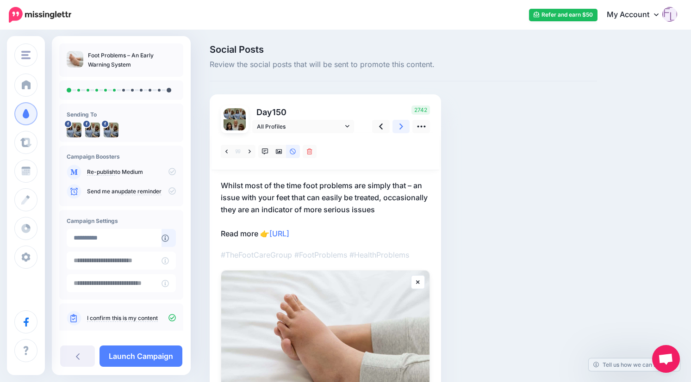
click at [400, 124] on icon at bounding box center [401, 127] width 4 height 10
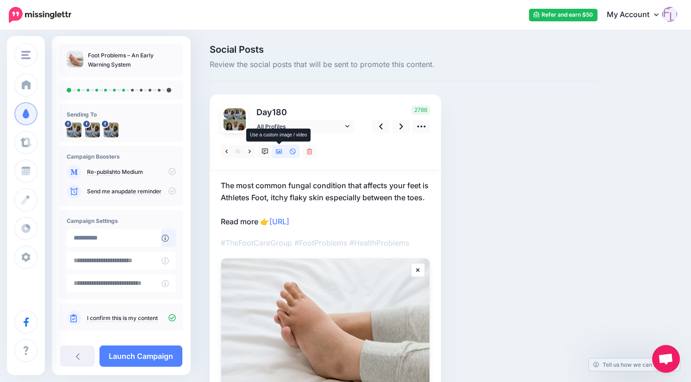
click at [275, 150] on link at bounding box center [279, 151] width 14 height 13
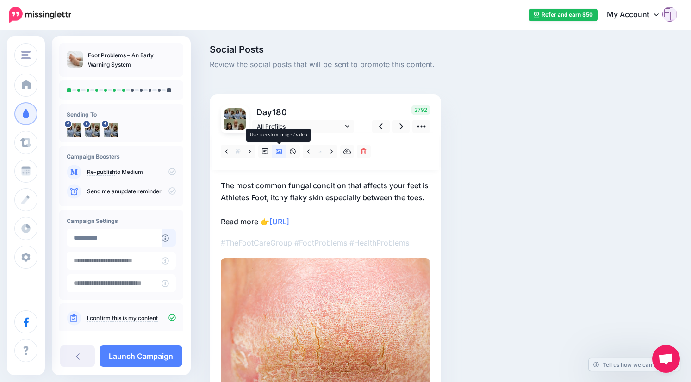
click at [282, 151] on link at bounding box center [279, 151] width 14 height 13
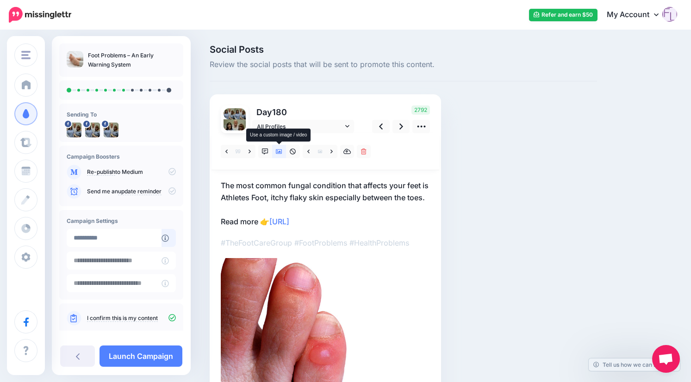
click at [279, 149] on icon at bounding box center [279, 152] width 6 height 6
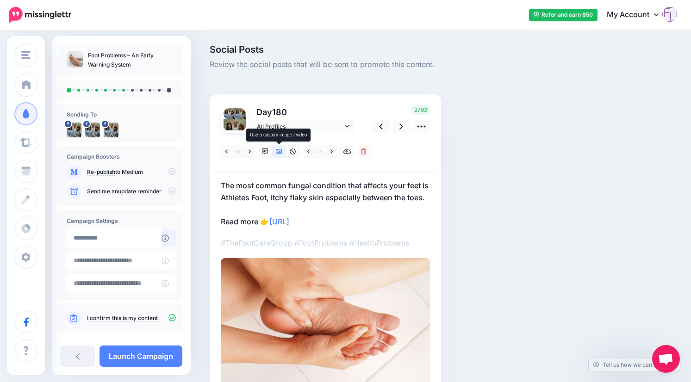
click at [279, 150] on icon at bounding box center [279, 152] width 6 height 6
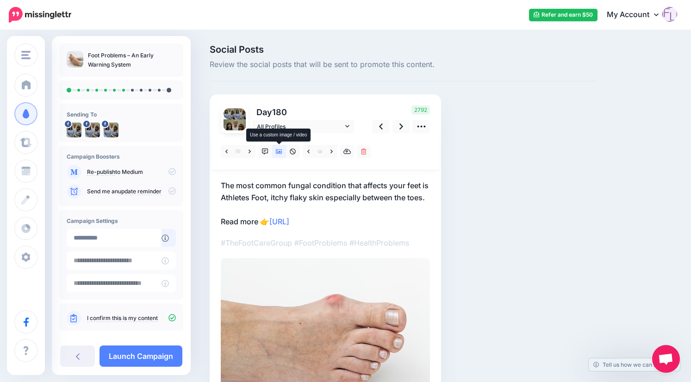
click at [279, 150] on icon at bounding box center [279, 152] width 6 height 6
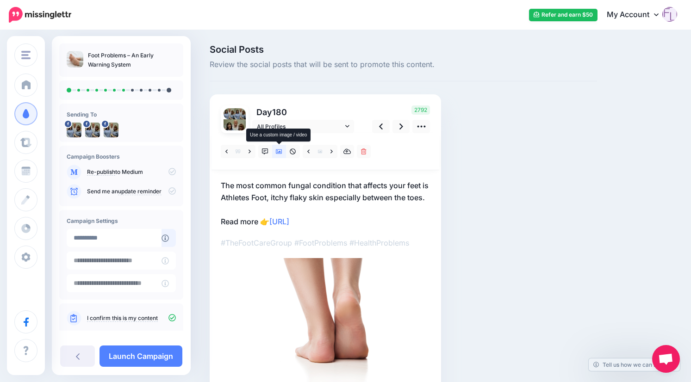
click at [279, 150] on icon at bounding box center [279, 152] width 6 height 6
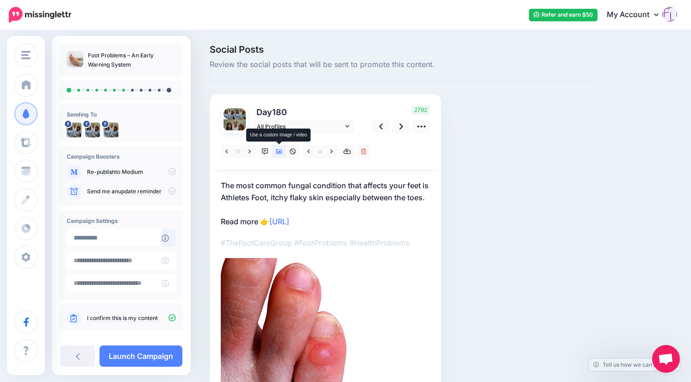
click at [279, 150] on icon at bounding box center [279, 152] width 6 height 6
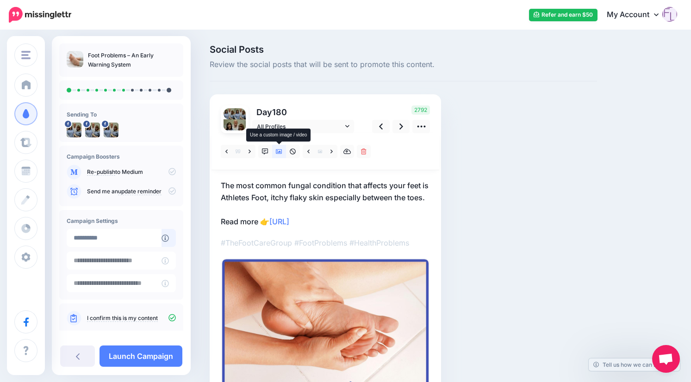
click at [279, 150] on icon at bounding box center [279, 152] width 6 height 6
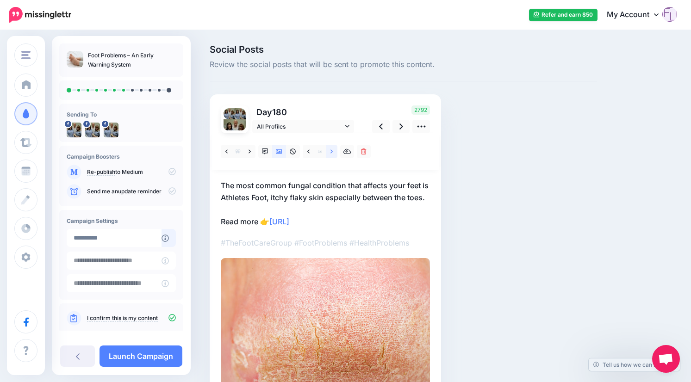
click at [328, 150] on link at bounding box center [332, 151] width 12 height 13
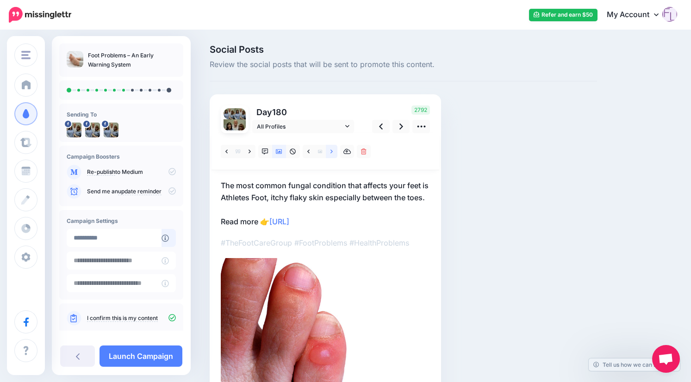
click at [328, 150] on link at bounding box center [332, 151] width 12 height 13
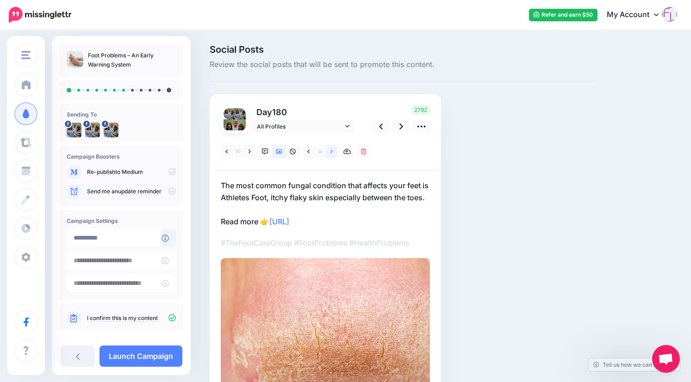
click at [328, 150] on link at bounding box center [332, 151] width 12 height 13
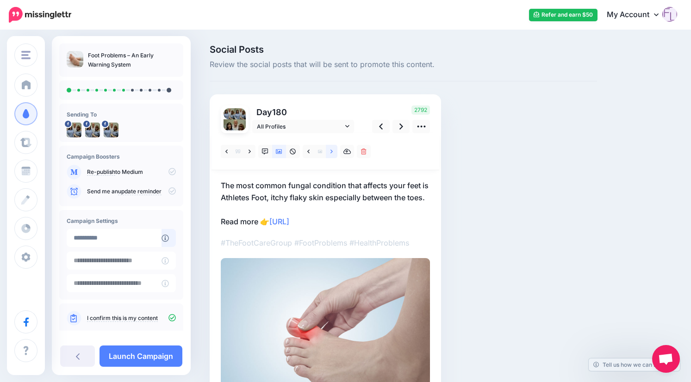
click at [328, 150] on link at bounding box center [332, 151] width 12 height 13
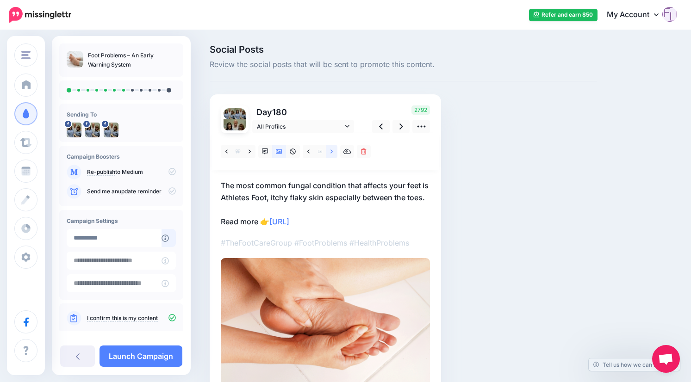
click at [328, 150] on link at bounding box center [332, 151] width 12 height 13
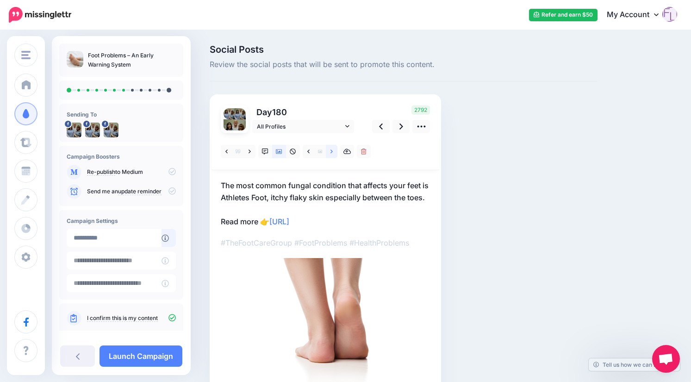
click at [328, 150] on link at bounding box center [332, 151] width 12 height 13
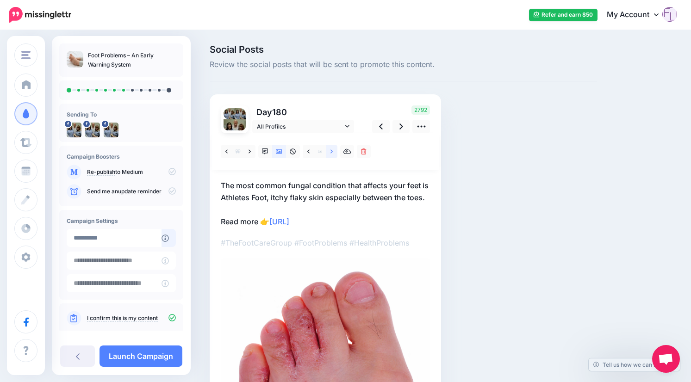
click at [328, 150] on link at bounding box center [332, 151] width 12 height 13
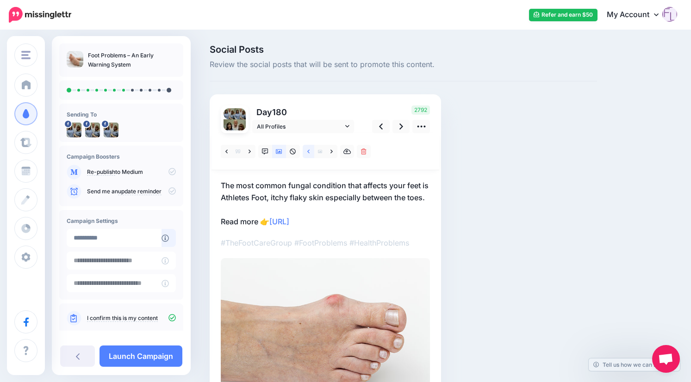
click at [310, 150] on icon at bounding box center [308, 152] width 2 height 6
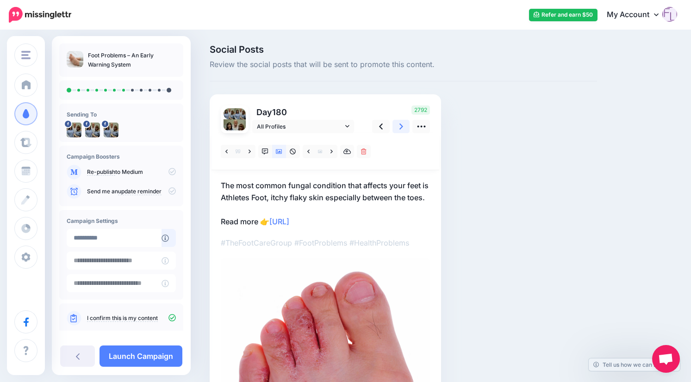
click at [403, 125] on link at bounding box center [401, 126] width 18 height 13
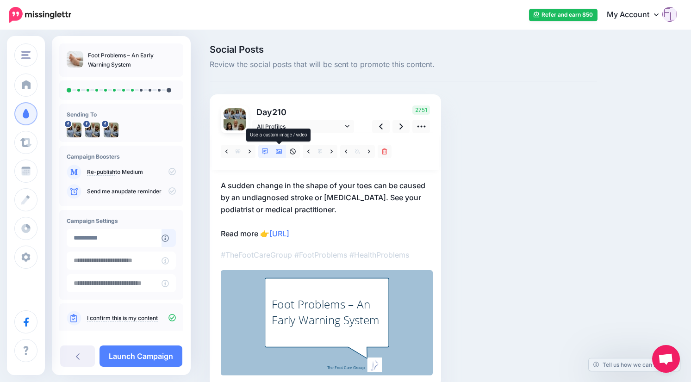
click at [280, 150] on icon at bounding box center [279, 152] width 6 height 6
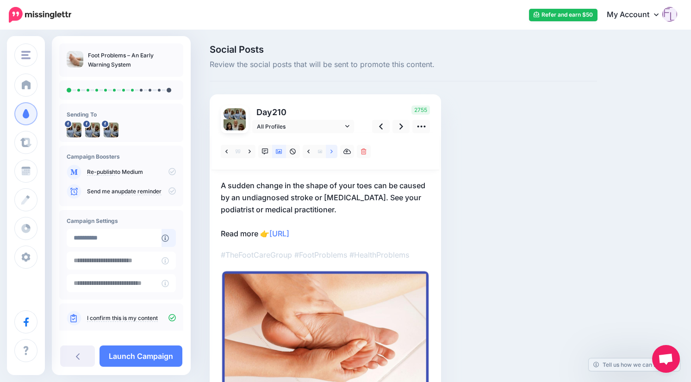
click at [332, 151] on icon at bounding box center [331, 151] width 2 height 4
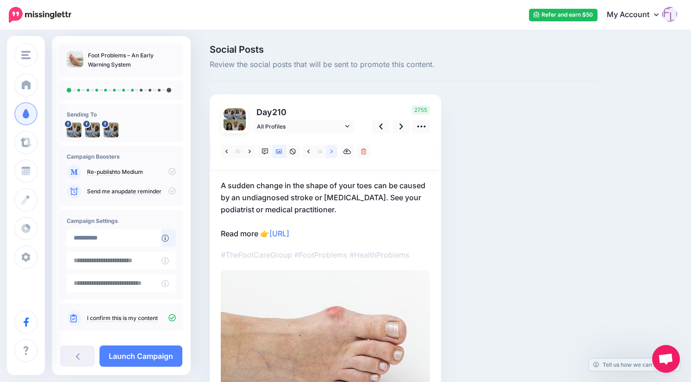
click at [332, 151] on icon at bounding box center [331, 151] width 2 height 4
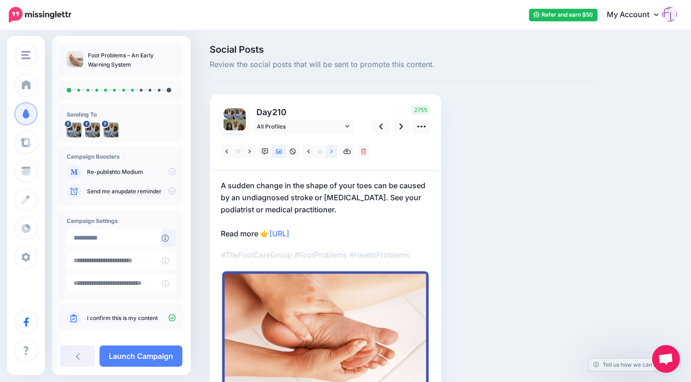
click at [332, 151] on icon at bounding box center [331, 151] width 2 height 4
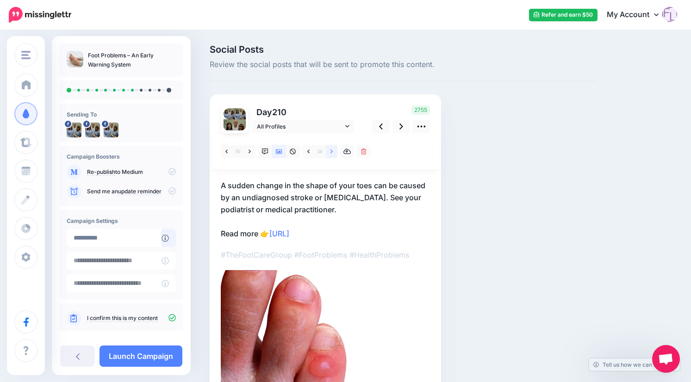
click at [332, 151] on icon at bounding box center [331, 151] width 2 height 4
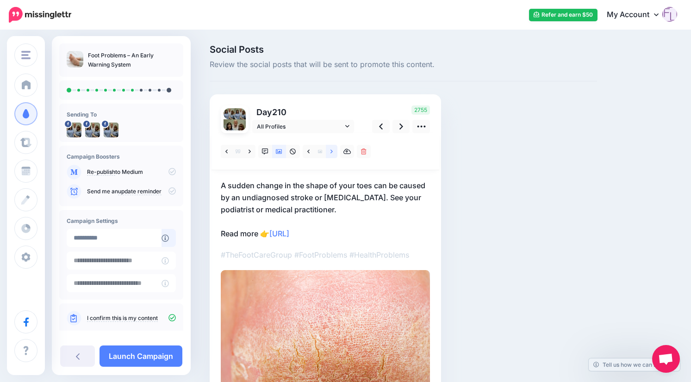
click at [332, 151] on icon at bounding box center [331, 151] width 2 height 4
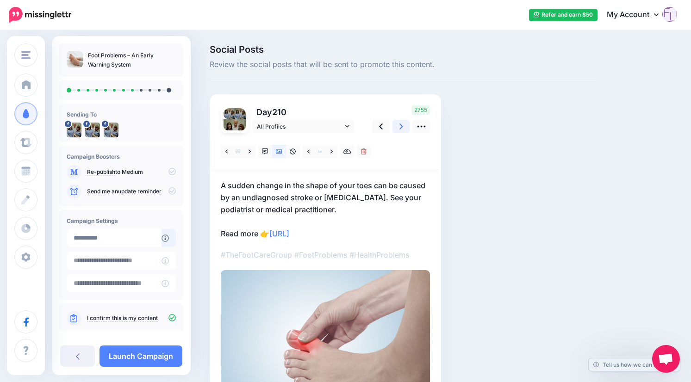
click at [399, 124] on icon at bounding box center [401, 127] width 4 height 10
click at [279, 149] on icon at bounding box center [279, 151] width 6 height 5
click at [331, 151] on icon at bounding box center [331, 152] width 2 height 6
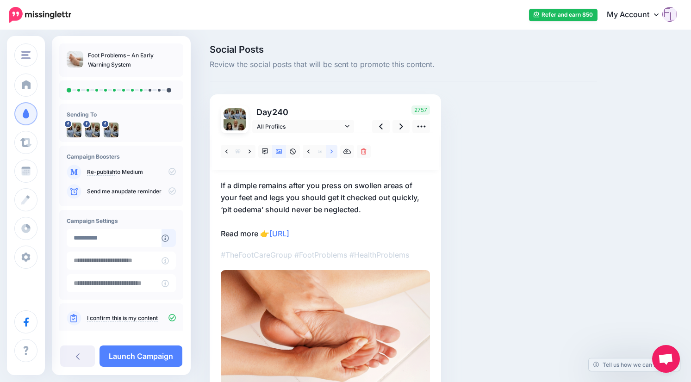
click at [331, 149] on icon at bounding box center [331, 152] width 2 height 6
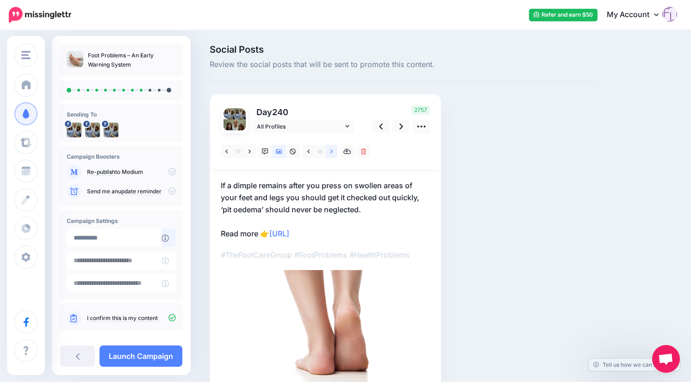
click at [331, 149] on icon at bounding box center [331, 152] width 2 height 6
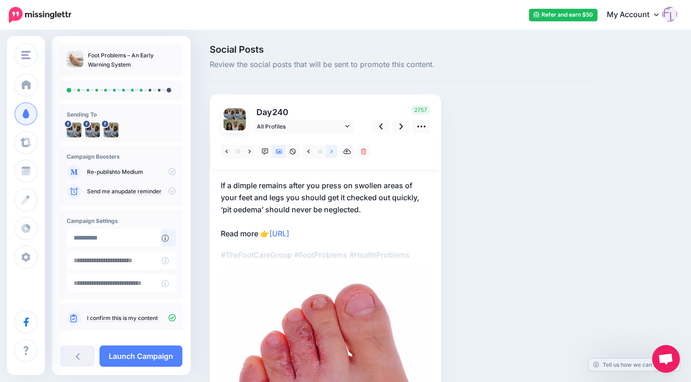
click at [331, 149] on icon at bounding box center [331, 152] width 2 height 6
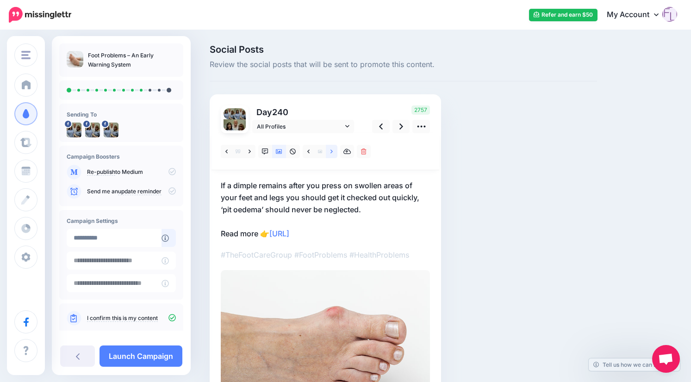
click at [331, 149] on icon at bounding box center [331, 152] width 2 height 6
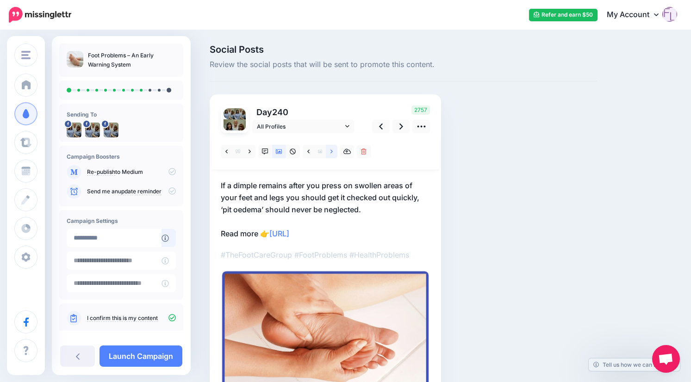
click at [331, 149] on icon at bounding box center [331, 152] width 2 height 6
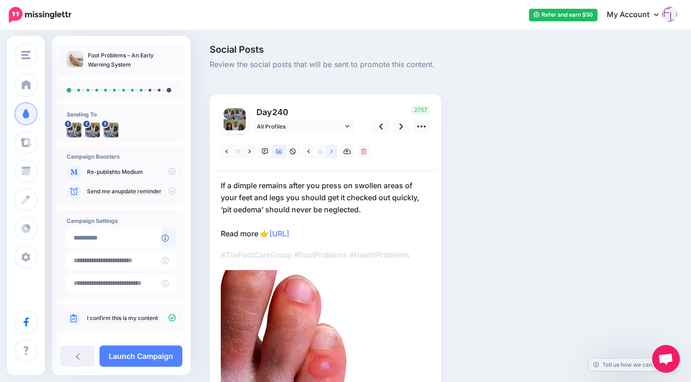
click at [331, 149] on icon at bounding box center [331, 152] width 2 height 6
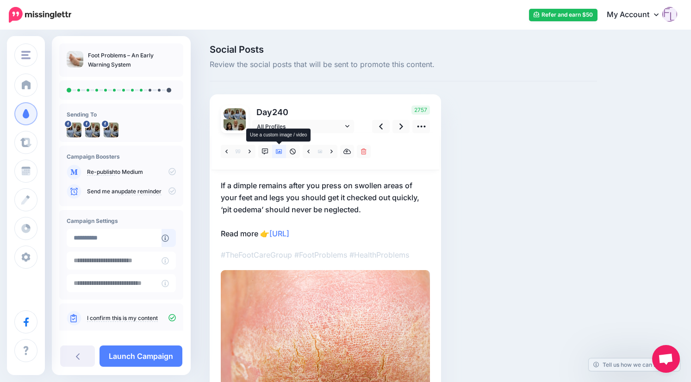
click at [283, 150] on link at bounding box center [279, 151] width 14 height 13
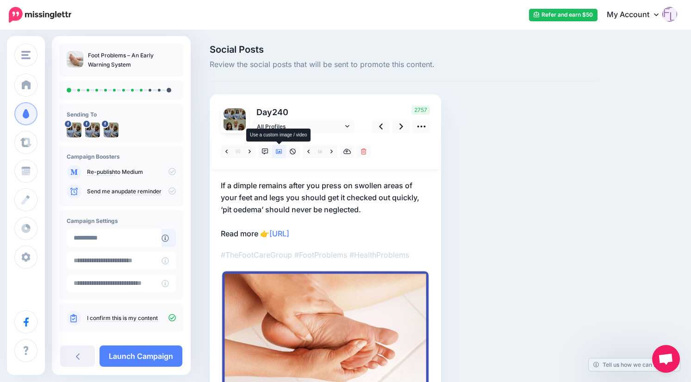
click at [283, 150] on link at bounding box center [279, 151] width 14 height 13
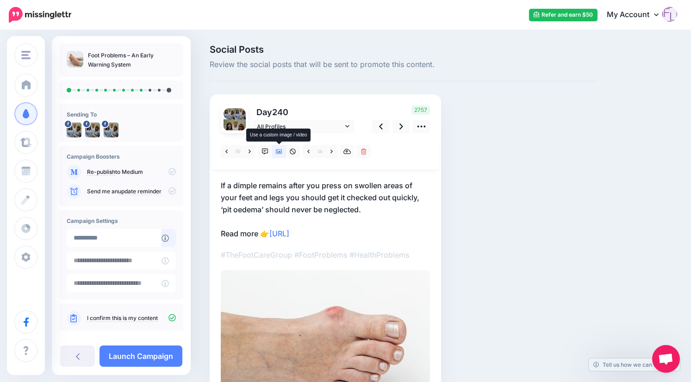
click at [283, 150] on link at bounding box center [279, 151] width 14 height 13
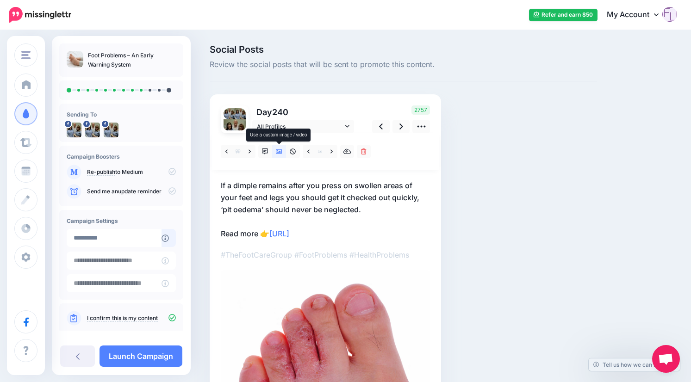
click at [283, 150] on link at bounding box center [279, 151] width 14 height 13
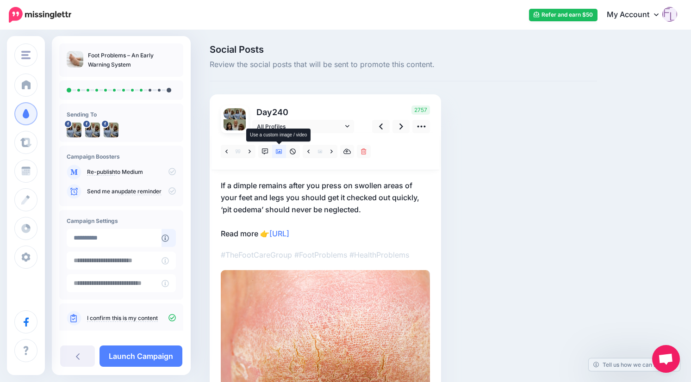
click at [283, 150] on link at bounding box center [279, 151] width 14 height 13
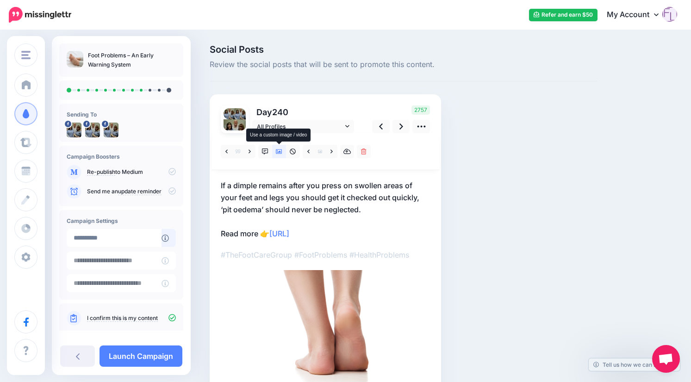
click at [283, 150] on link at bounding box center [279, 151] width 14 height 13
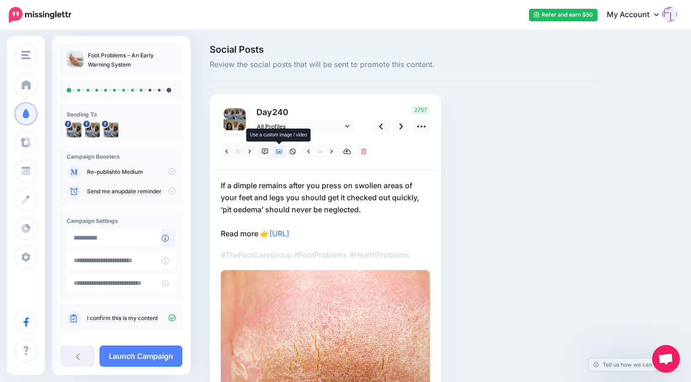
click at [283, 150] on link at bounding box center [279, 151] width 14 height 13
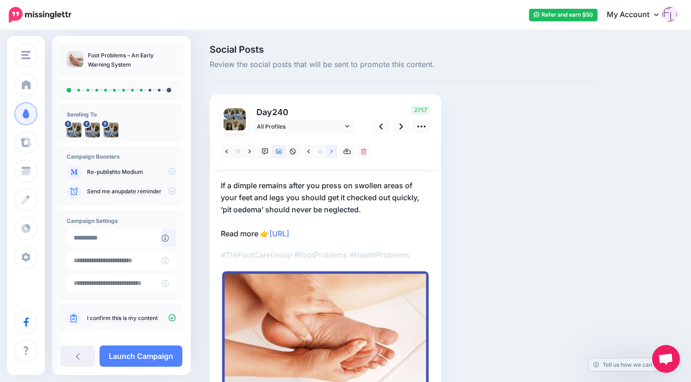
click at [330, 150] on icon at bounding box center [331, 152] width 2 height 6
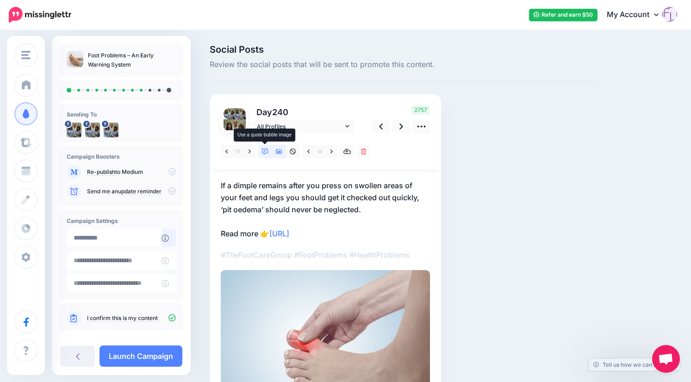
click at [269, 150] on link at bounding box center [265, 151] width 14 height 13
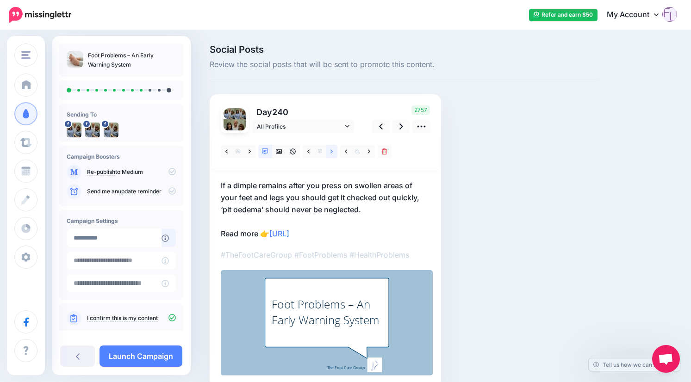
click at [331, 149] on icon at bounding box center [331, 152] width 2 height 6
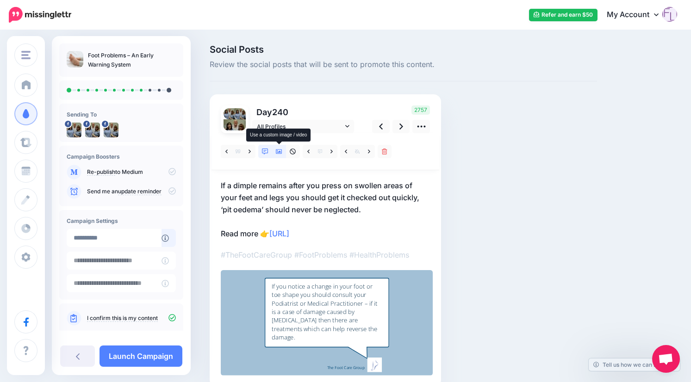
click at [277, 149] on icon at bounding box center [279, 152] width 6 height 6
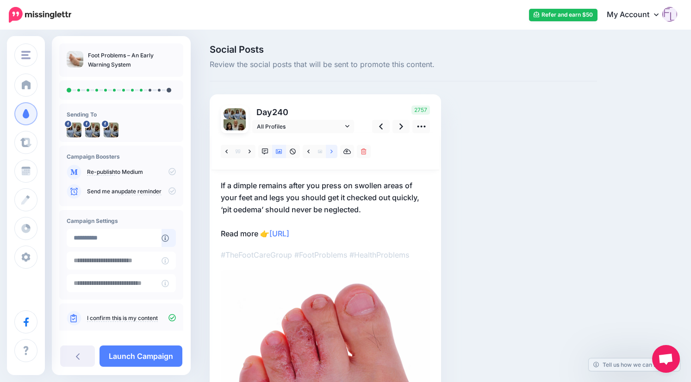
click at [331, 151] on icon at bounding box center [331, 152] width 2 height 6
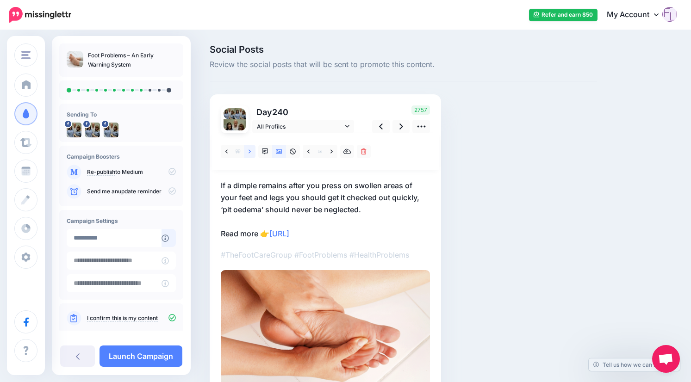
click at [251, 150] on link at bounding box center [250, 151] width 12 height 13
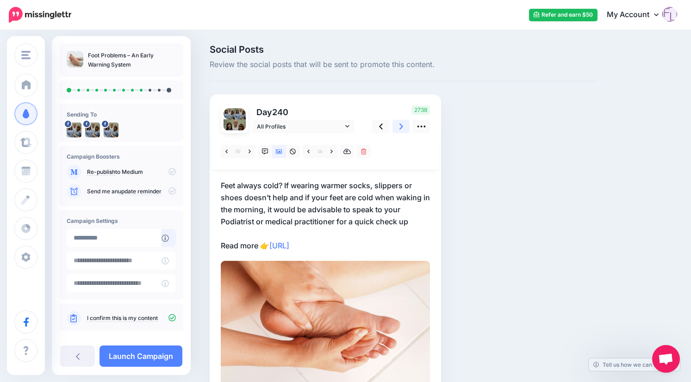
click at [400, 126] on icon at bounding box center [401, 127] width 4 height 10
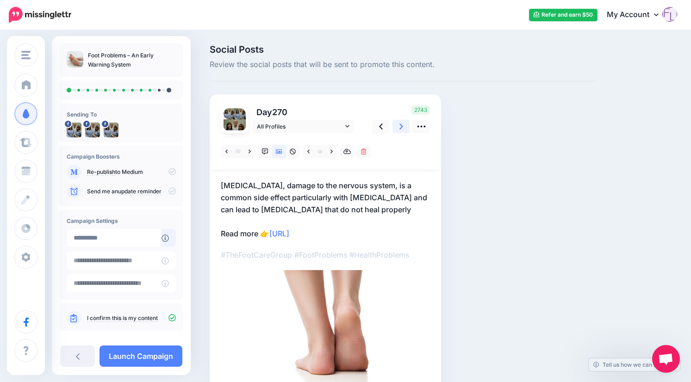
click at [400, 126] on icon at bounding box center [401, 127] width 4 height 10
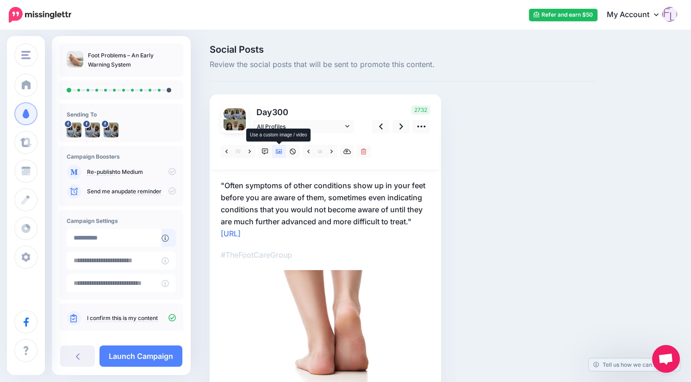
click at [279, 149] on icon at bounding box center [279, 152] width 6 height 6
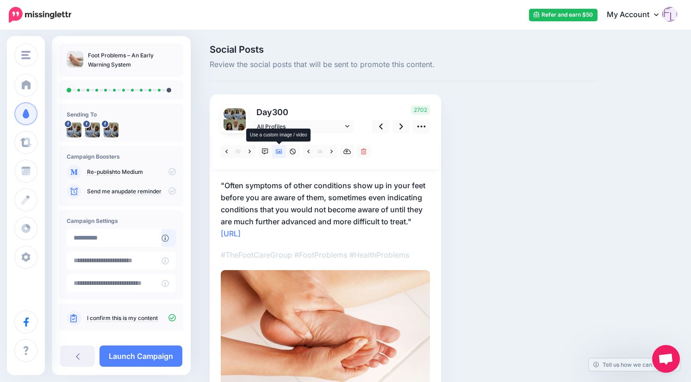
click at [279, 149] on icon at bounding box center [279, 151] width 6 height 5
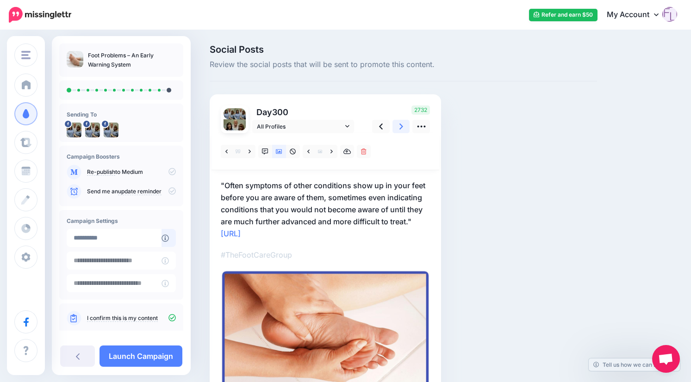
click at [403, 124] on link at bounding box center [401, 126] width 18 height 13
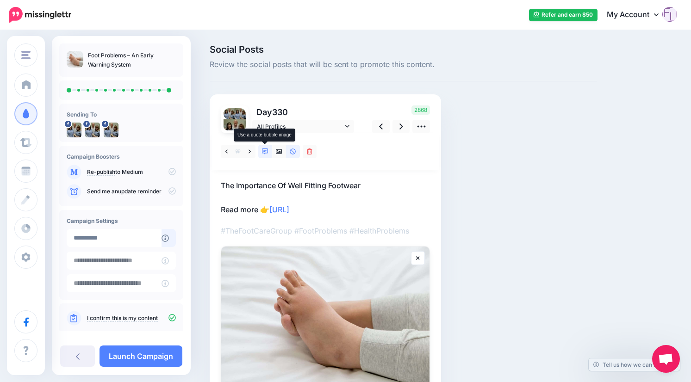
click at [265, 151] on icon at bounding box center [265, 152] width 6 height 6
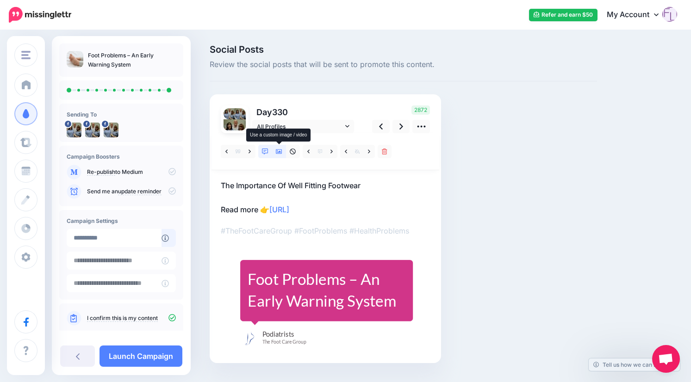
click at [277, 149] on icon at bounding box center [279, 151] width 6 height 5
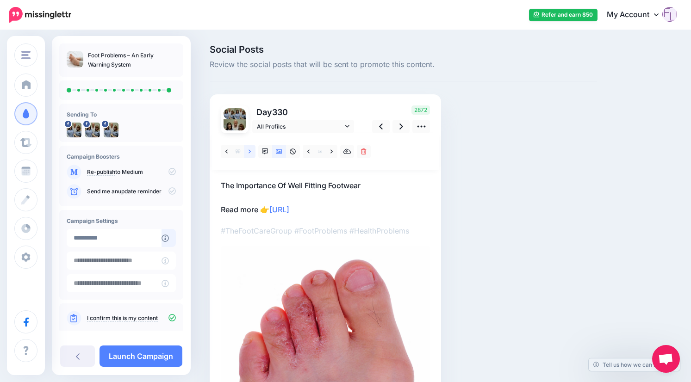
click at [250, 151] on icon at bounding box center [249, 152] width 2 height 6
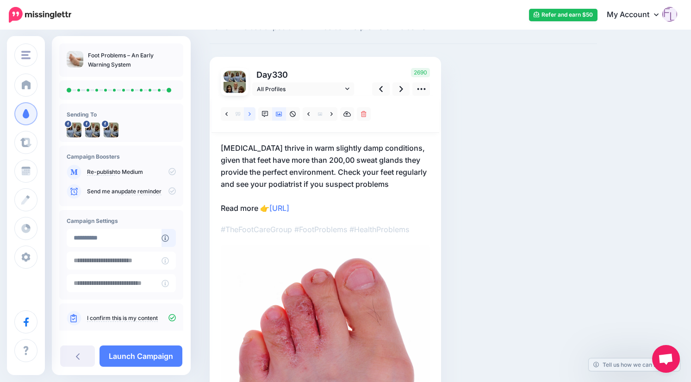
scroll to position [92, 0]
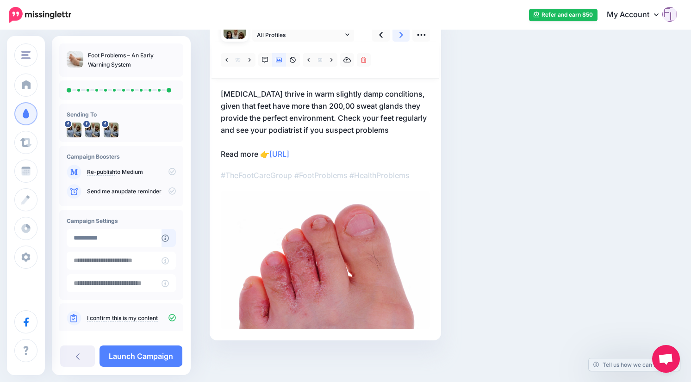
click at [400, 32] on icon at bounding box center [401, 35] width 4 height 10
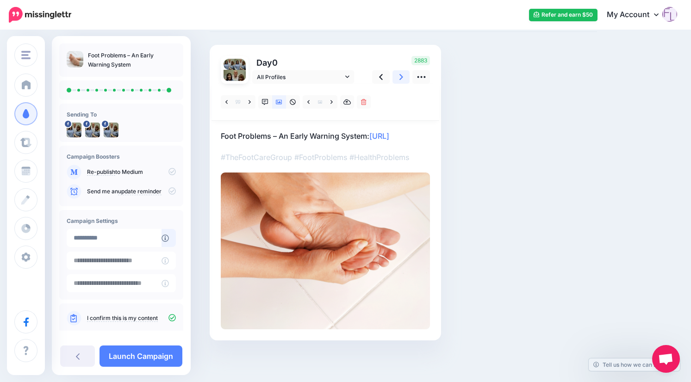
scroll to position [62, 0]
click at [148, 355] on link "Launch Campaign" at bounding box center [140, 356] width 83 height 21
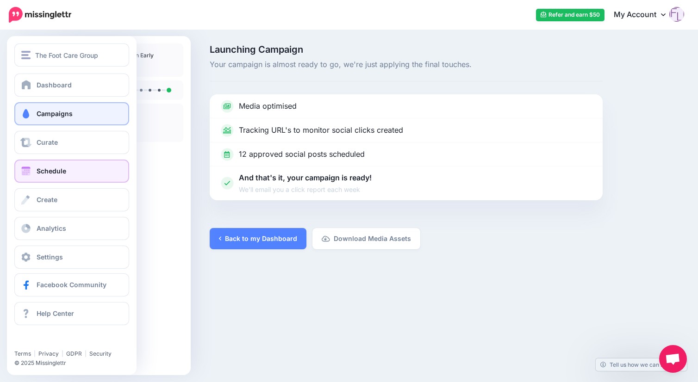
click at [54, 172] on span "Schedule" at bounding box center [52, 171] width 30 height 8
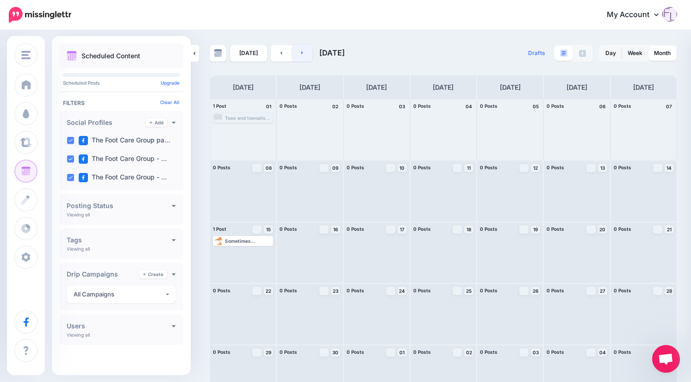
click at [301, 50] on icon at bounding box center [302, 53] width 2 height 6
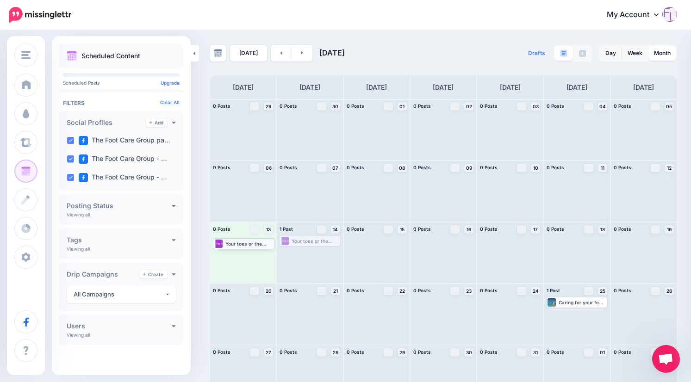
drag, startPoint x: 319, startPoint y: 240, endPoint x: 252, endPoint y: 242, distance: 67.6
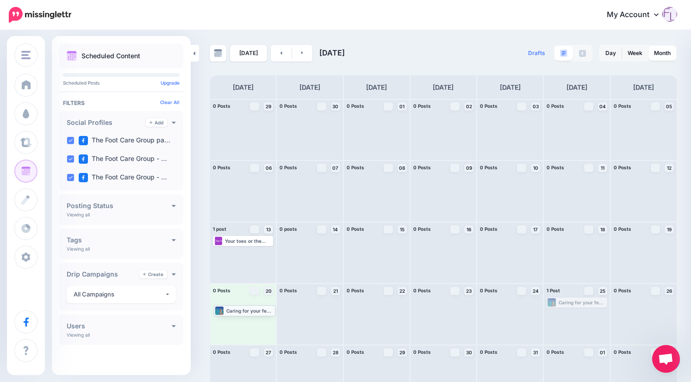
drag, startPoint x: 578, startPoint y: 303, endPoint x: 241, endPoint y: 310, distance: 337.8
click at [282, 53] on link at bounding box center [281, 53] width 21 height 17
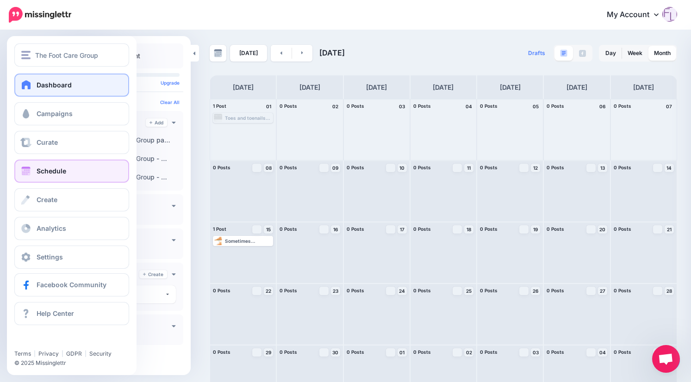
click at [32, 84] on link "Dashboard" at bounding box center [71, 85] width 115 height 23
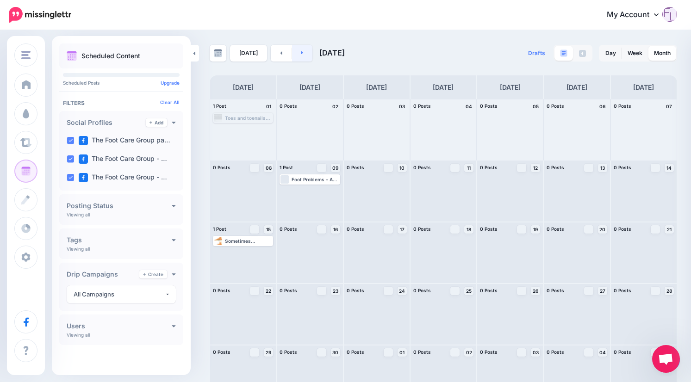
click at [302, 53] on link at bounding box center [302, 53] width 21 height 17
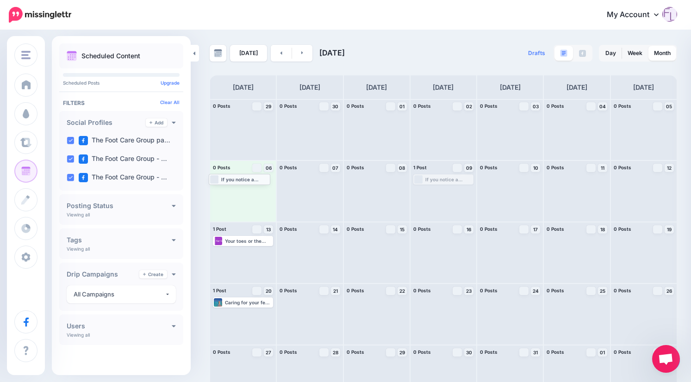
drag, startPoint x: 459, startPoint y: 180, endPoint x: 252, endPoint y: 179, distance: 207.3
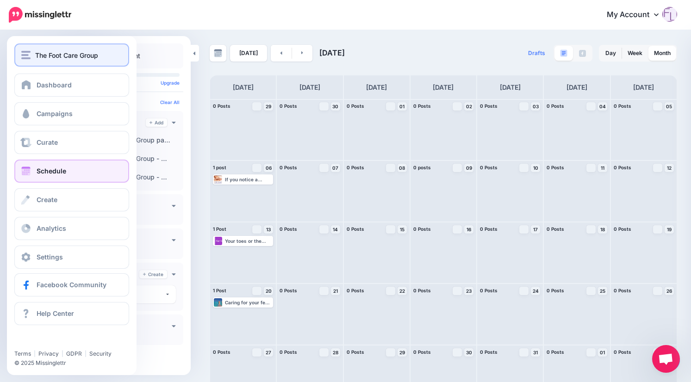
click at [28, 55] on img "button" at bounding box center [25, 55] width 9 height 8
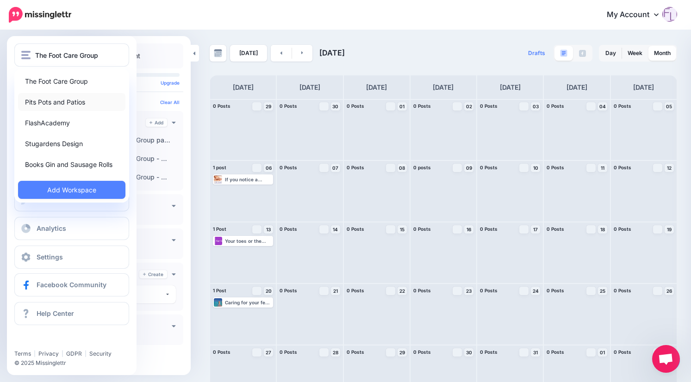
click at [43, 102] on link "Pits Pots and Patios" at bounding box center [71, 102] width 107 height 18
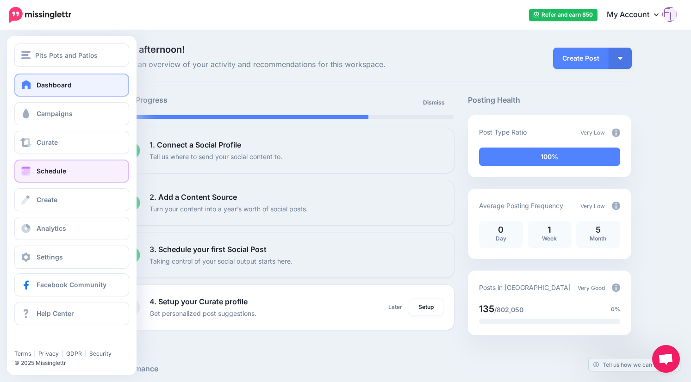
click at [56, 170] on span "Schedule" at bounding box center [52, 171] width 30 height 8
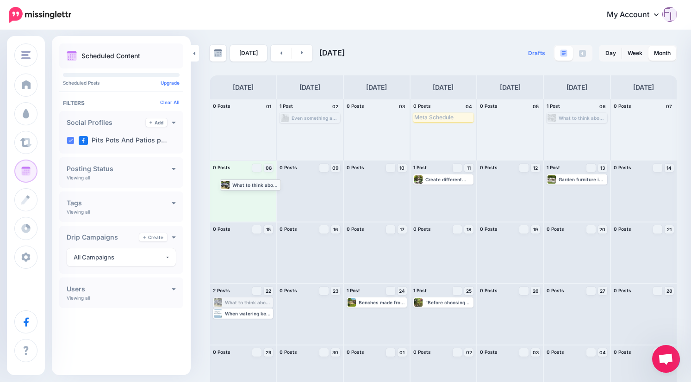
drag, startPoint x: 244, startPoint y: 302, endPoint x: 251, endPoint y: 184, distance: 118.2
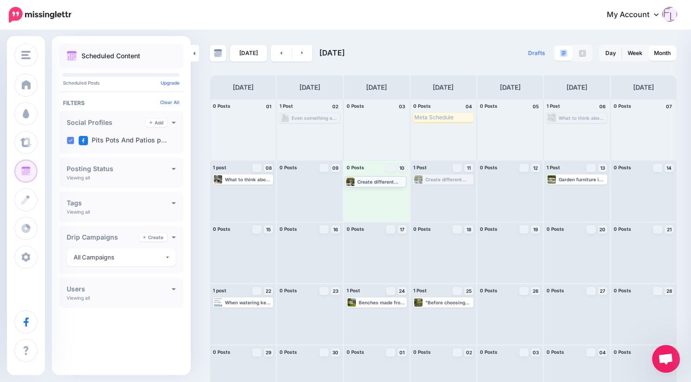
drag, startPoint x: 454, startPoint y: 180, endPoint x: 383, endPoint y: 182, distance: 71.3
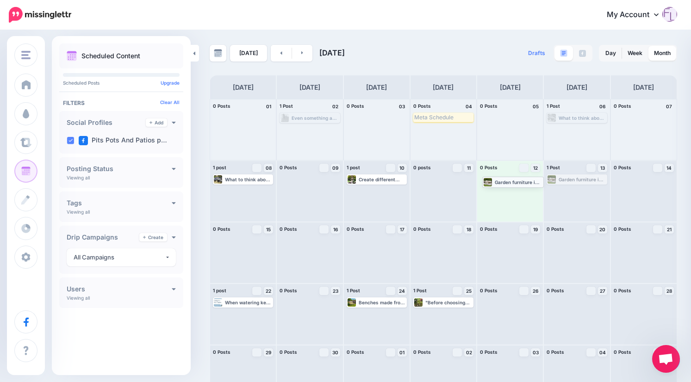
drag, startPoint x: 590, startPoint y: 176, endPoint x: 521, endPoint y: 178, distance: 69.4
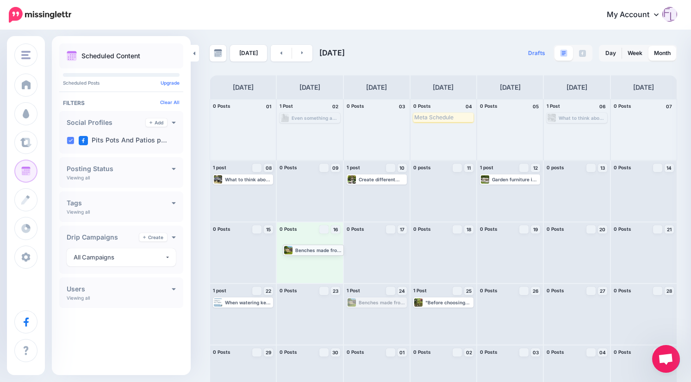
drag, startPoint x: 387, startPoint y: 301, endPoint x: 321, endPoint y: 248, distance: 84.3
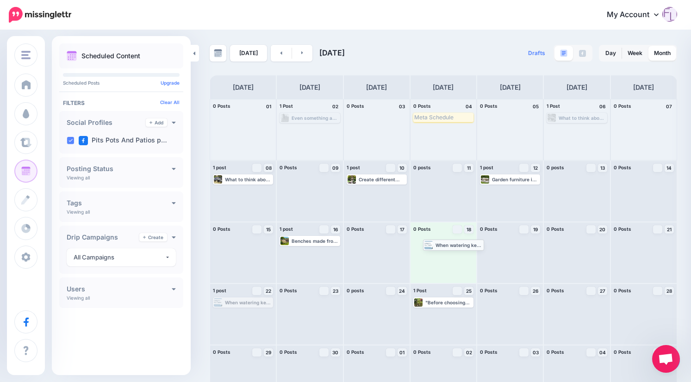
drag, startPoint x: 254, startPoint y: 304, endPoint x: 465, endPoint y: 246, distance: 217.9
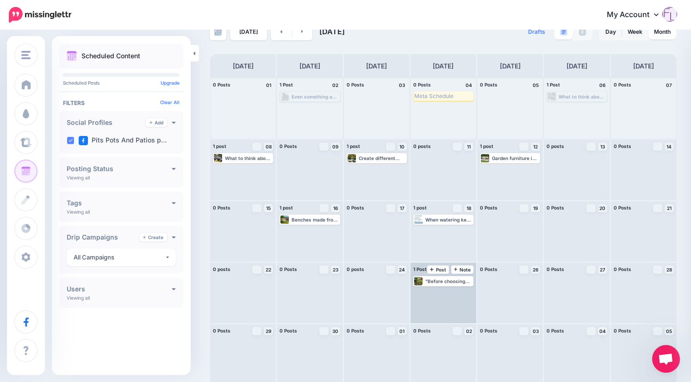
scroll to position [25, 0]
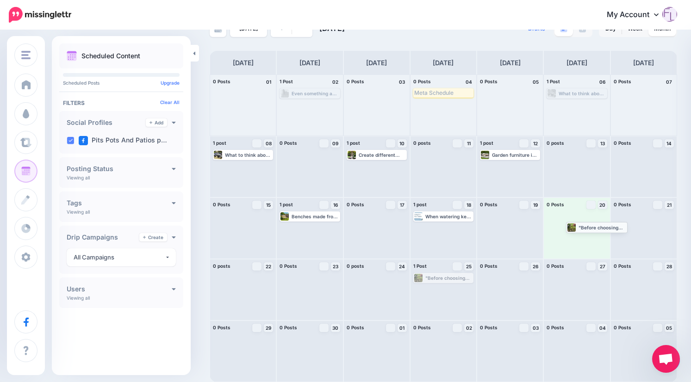
drag, startPoint x: 437, startPoint y: 277, endPoint x: 587, endPoint y: 226, distance: 158.3
